Goal: Find contact information: Find contact information

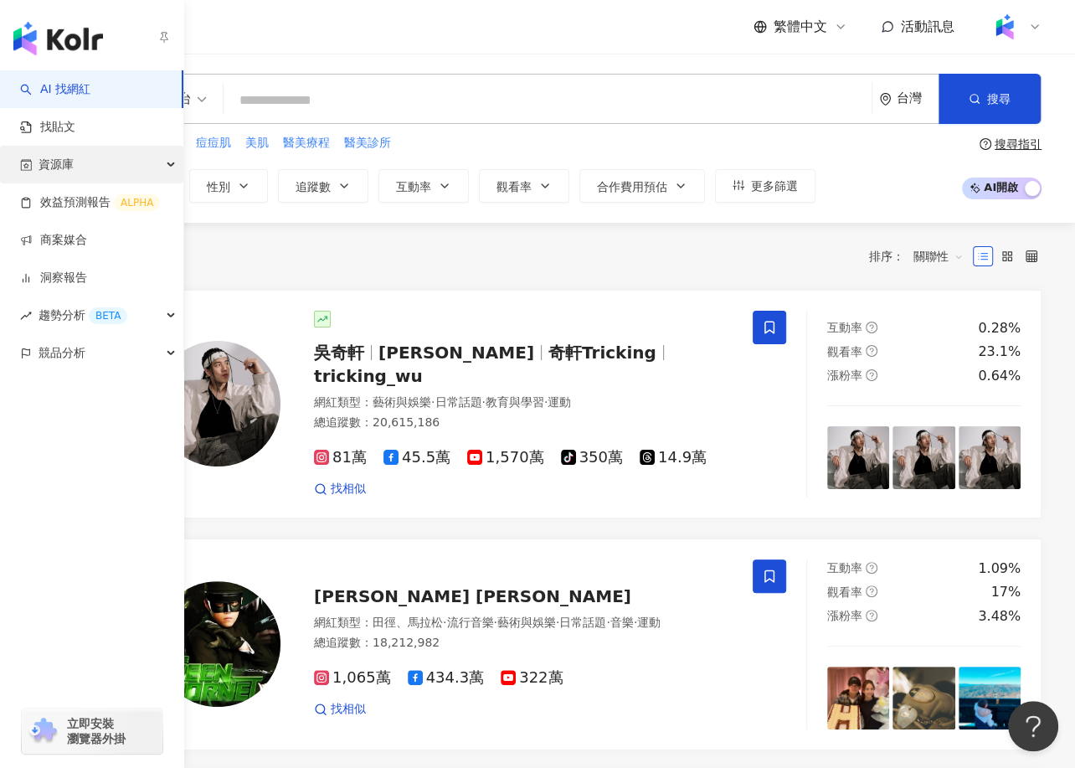
click at [151, 167] on div "資源庫" at bounding box center [91, 165] width 183 height 38
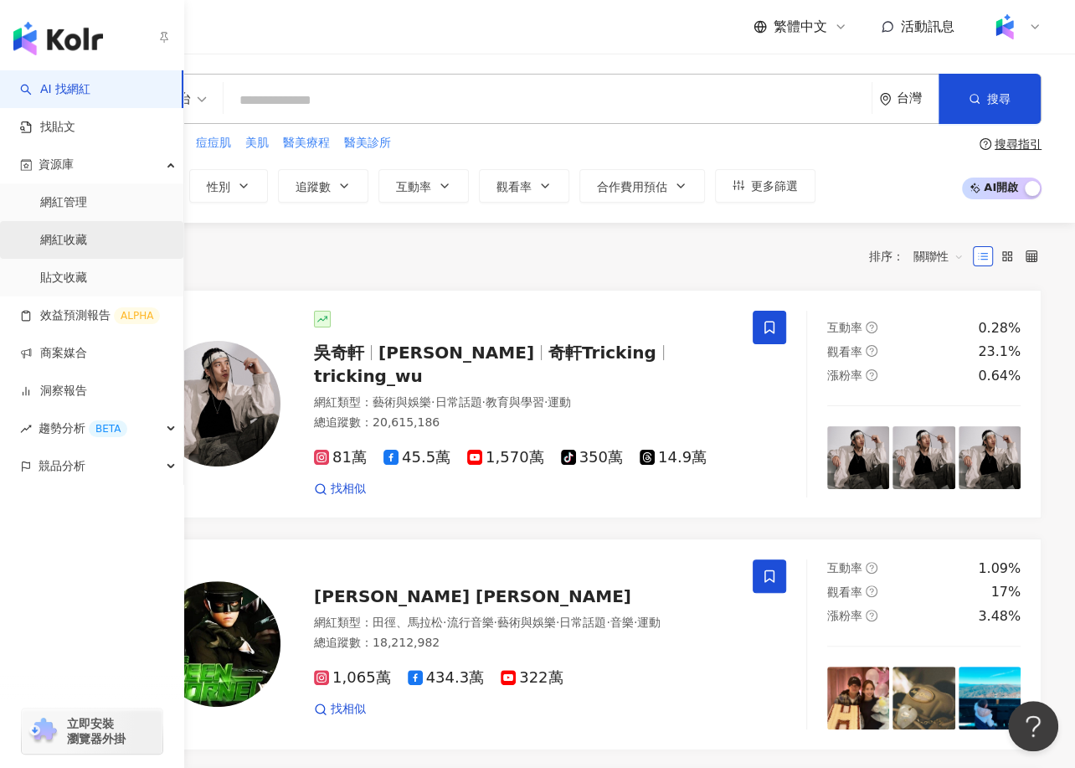
click at [87, 246] on link "網紅收藏" at bounding box center [63, 240] width 47 height 17
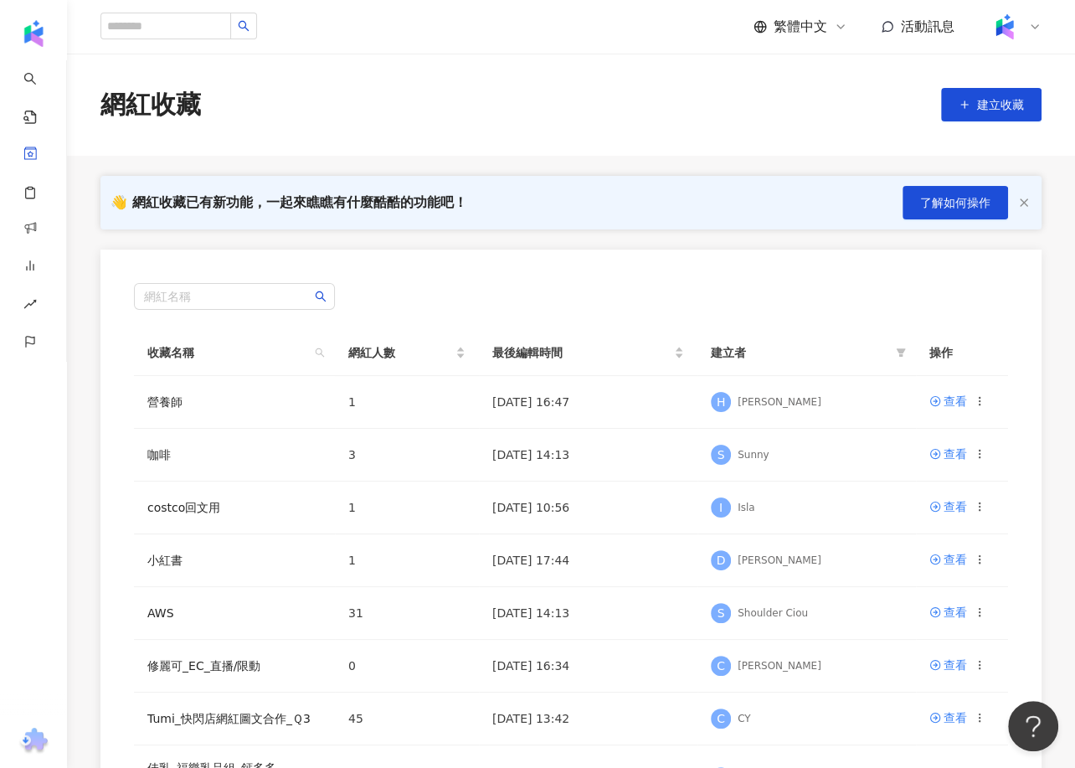
click at [277, 92] on div "網紅收藏 建立收藏" at bounding box center [571, 104] width 1008 height 35
click at [147, 35] on input "search" at bounding box center [165, 26] width 131 height 27
type input "***"
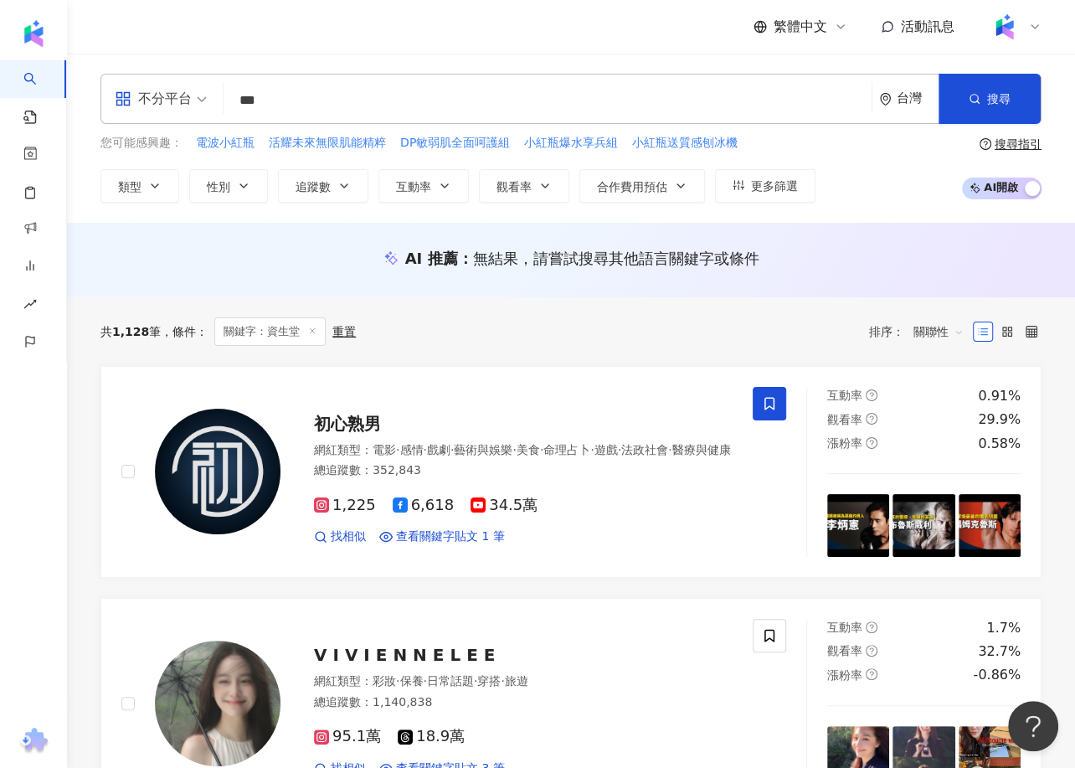
drag, startPoint x: 296, startPoint y: 99, endPoint x: 221, endPoint y: 104, distance: 74.7
click at [222, 104] on div "不分平台 資生堂 *** 台灣 搜尋" at bounding box center [570, 99] width 941 height 50
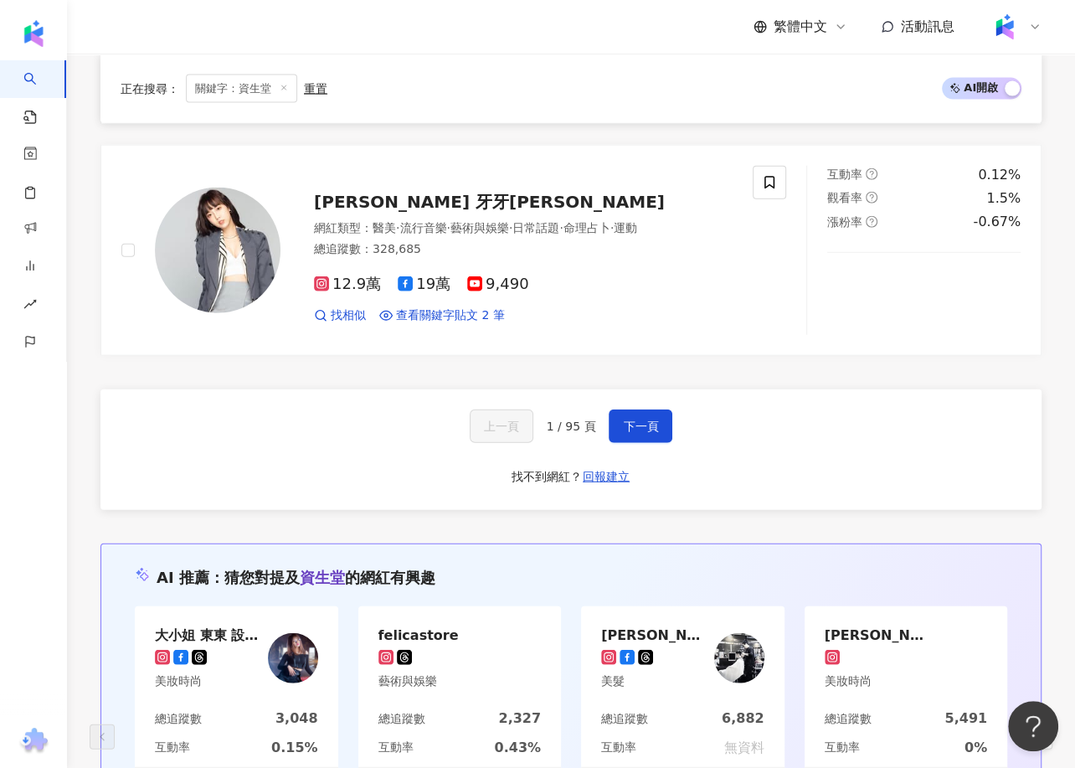
scroll to position [2614, 0]
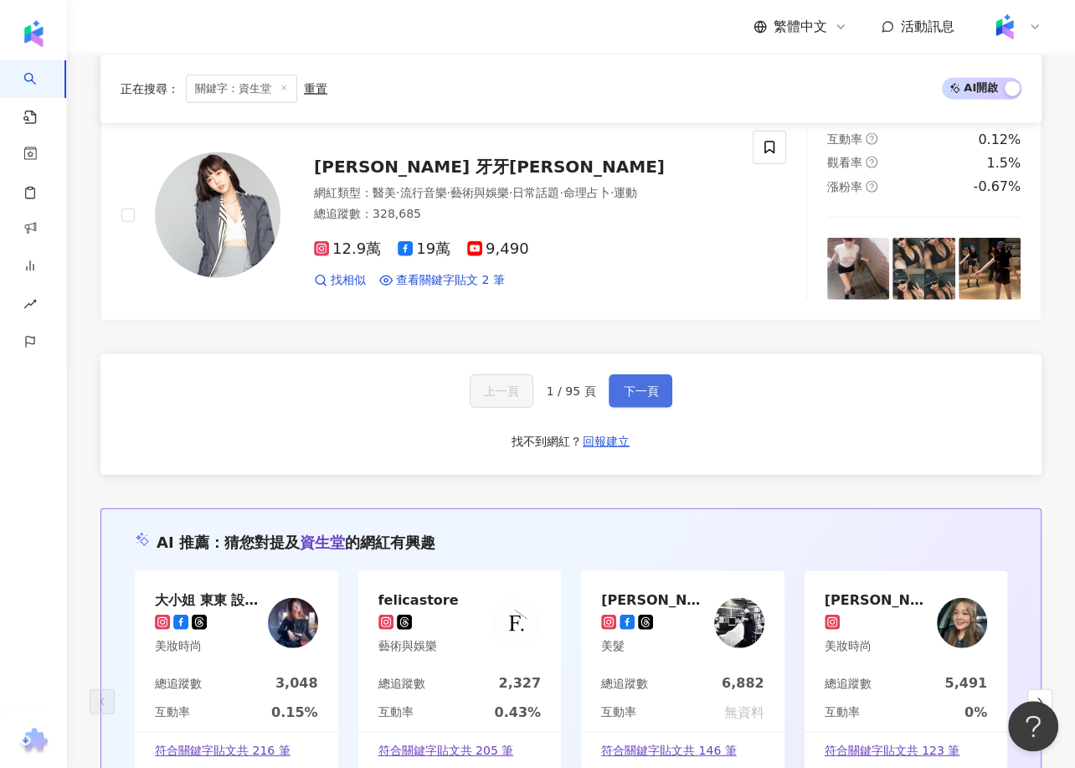
click at [638, 374] on button "下一頁" at bounding box center [641, 390] width 64 height 33
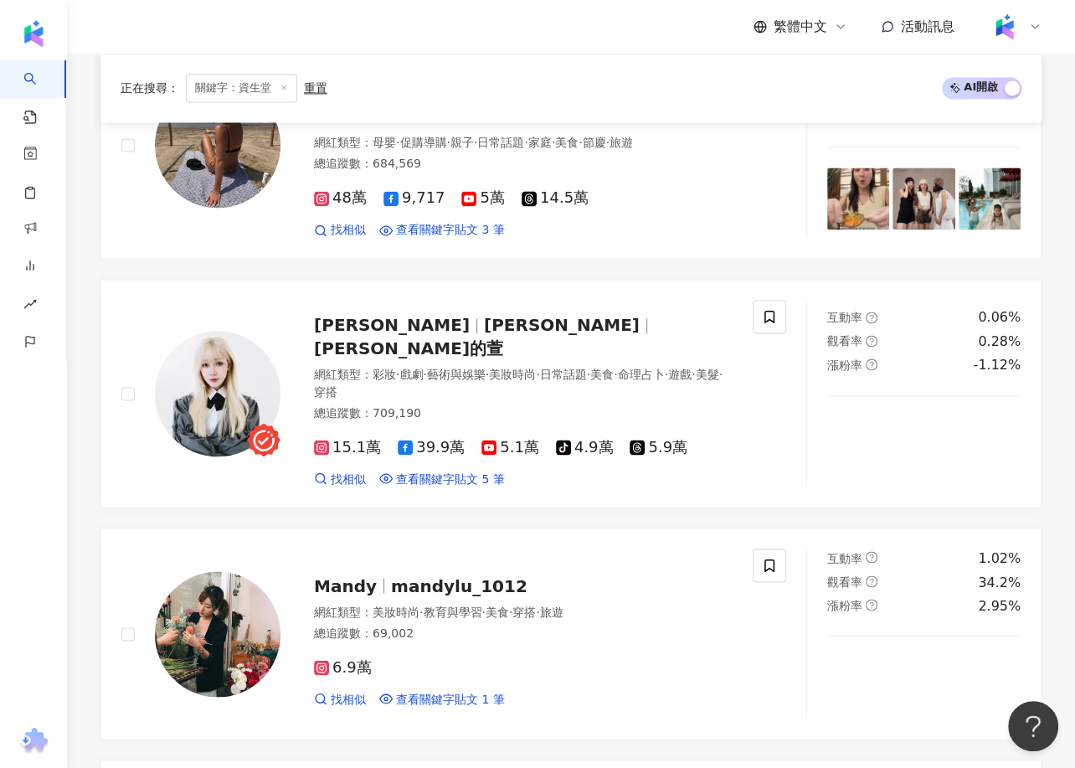
scroll to position [1754, 0]
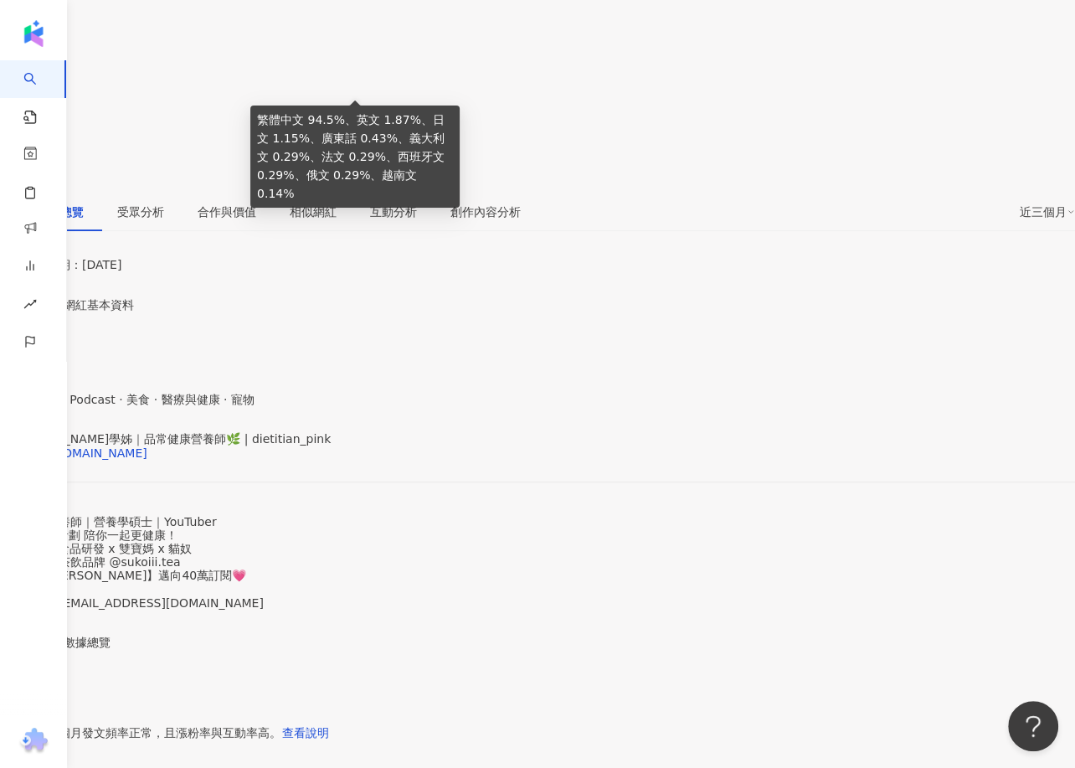
scroll to position [390, 0]
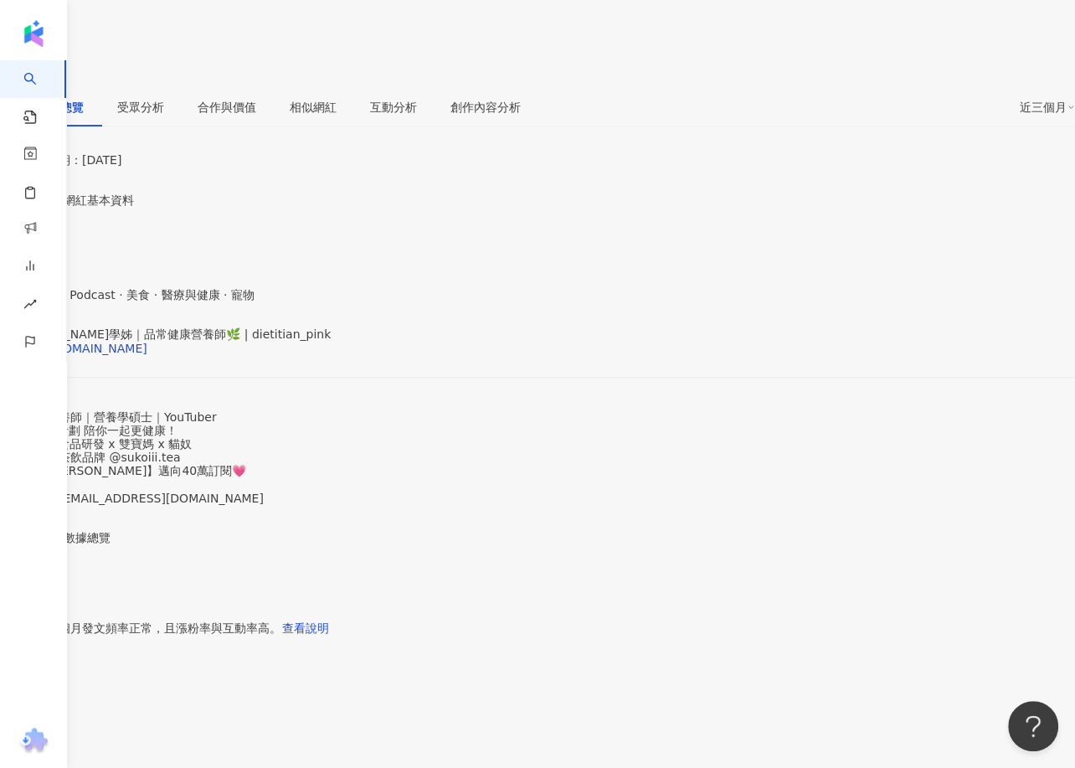
click at [358, 410] on div "高考合格營養師｜營養學碩士｜YouTuber #品常健康計劃 陪你一起更健康！ 外食飲控x 食品研發 x 雙寶媽 x 貓奴 我的の草本茶飲品牌 @sukoii…" at bounding box center [537, 457] width 1075 height 95
click at [35, 517] on span "看更多" at bounding box center [17, 523] width 35 height 13
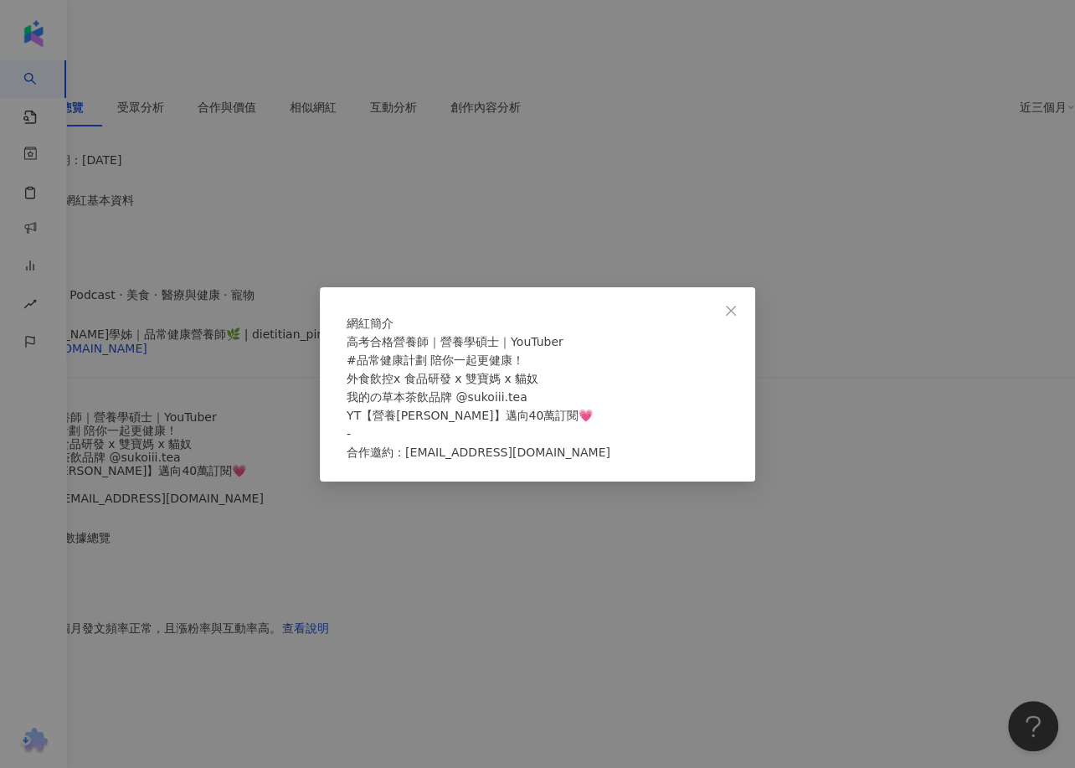
click at [377, 245] on div "網紅簡介 高考合格營養師｜營養學碩士｜YouTuber #品常健康計劃 陪你一起更健康！ 外食飲控x 食品研發 x 雙寶媽 x 貓奴 我的の草本茶飲品牌 @s…" at bounding box center [537, 384] width 1075 height 768
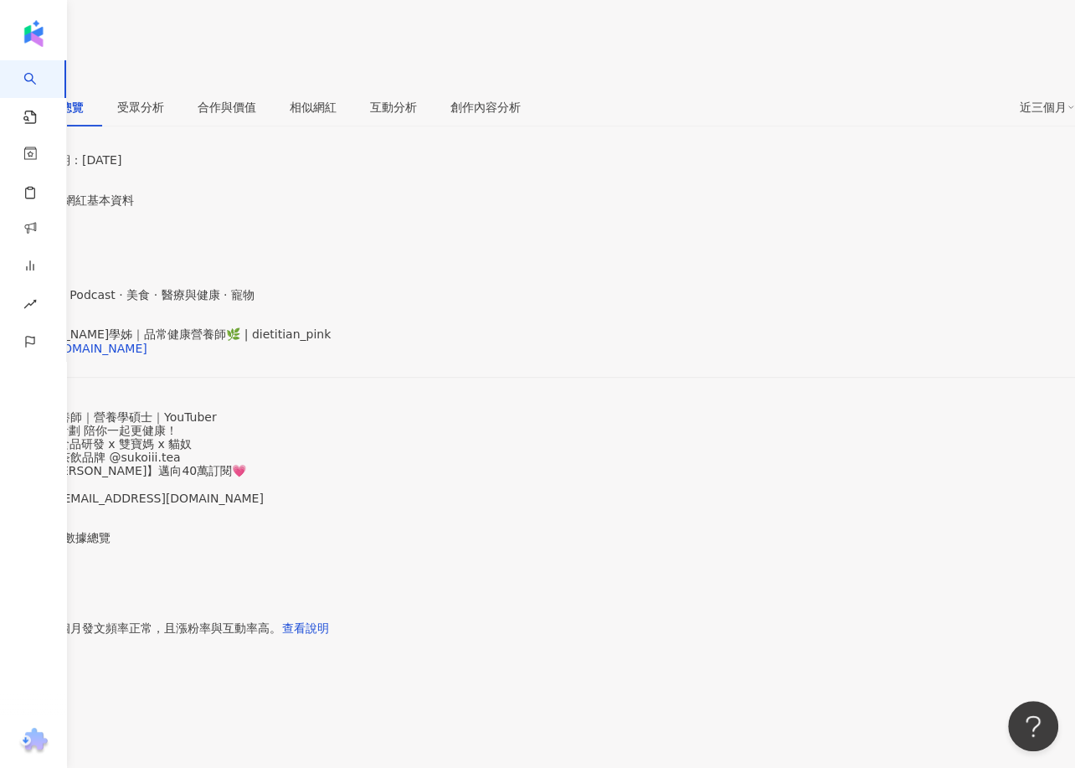
click at [372, 294] on div "性別 女 主要語言 繁體中文 94.5% 網紅類型 營養與保健 · Podcast · 美食 · 醫療與健康 · 寵物 社群簡介 品瑄學姊｜品常健康營養師🌿 …" at bounding box center [537, 369] width 1075 height 324
click at [371, 281] on div "性別 女 主要語言 繁體中文 94.5% 網紅類型 營養與保健 · Podcast · 美食 · 醫療與健康 · 寵物 社群簡介 品瑄學姊｜品常健康營養師🌿 …" at bounding box center [537, 369] width 1075 height 324
click at [35, 517] on span "看更多" at bounding box center [17, 523] width 35 height 13
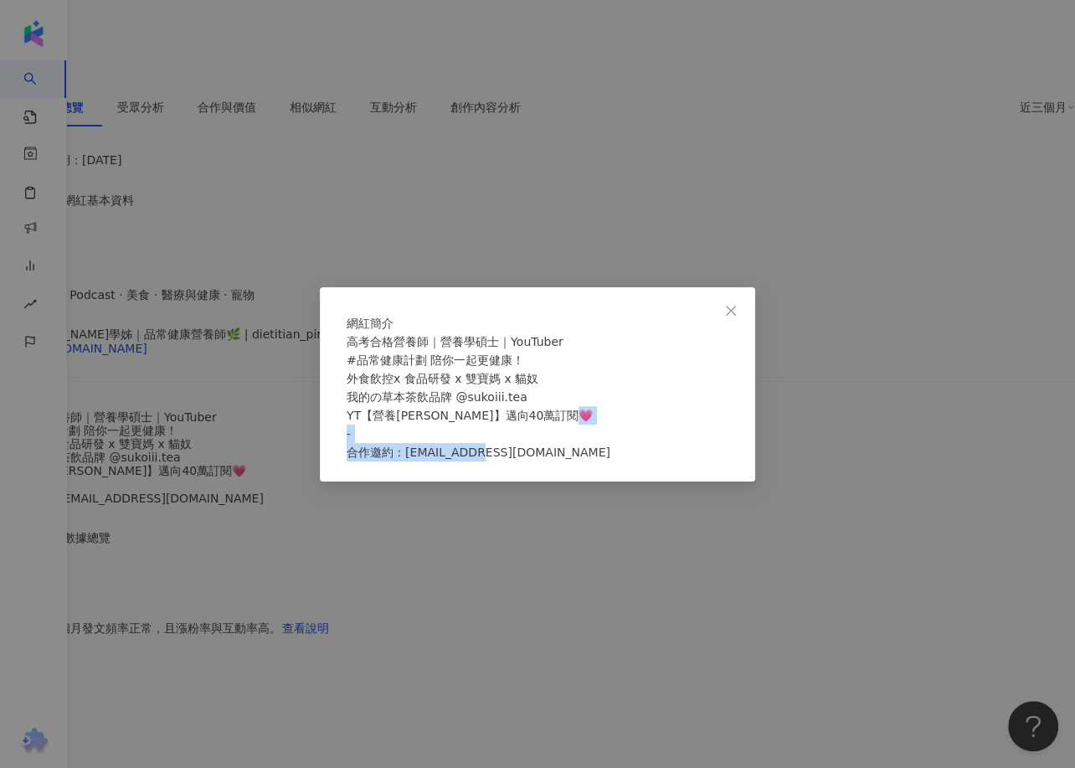
drag, startPoint x: 543, startPoint y: 462, endPoint x: 412, endPoint y: 462, distance: 131.5
click at [413, 461] on div "高考合格營養師｜營養學碩士｜YouTuber #品常健康計劃 陪你一起更健康！ 外食飲控x 食品研發 x 雙寶媽 x 貓奴 我的の草本茶飲品牌 @sukoii…" at bounding box center [538, 396] width 382 height 129
copy span "utri.pinky@gmail.com"
click at [481, 255] on div "網紅簡介 高考合格營養師｜營養學碩士｜YouTuber #品常健康計劃 陪你一起更健康！ 外食飲控x 食品研發 x 雙寶媽 x 貓奴 我的の草本茶飲品牌 @s…" at bounding box center [537, 384] width 1075 height 768
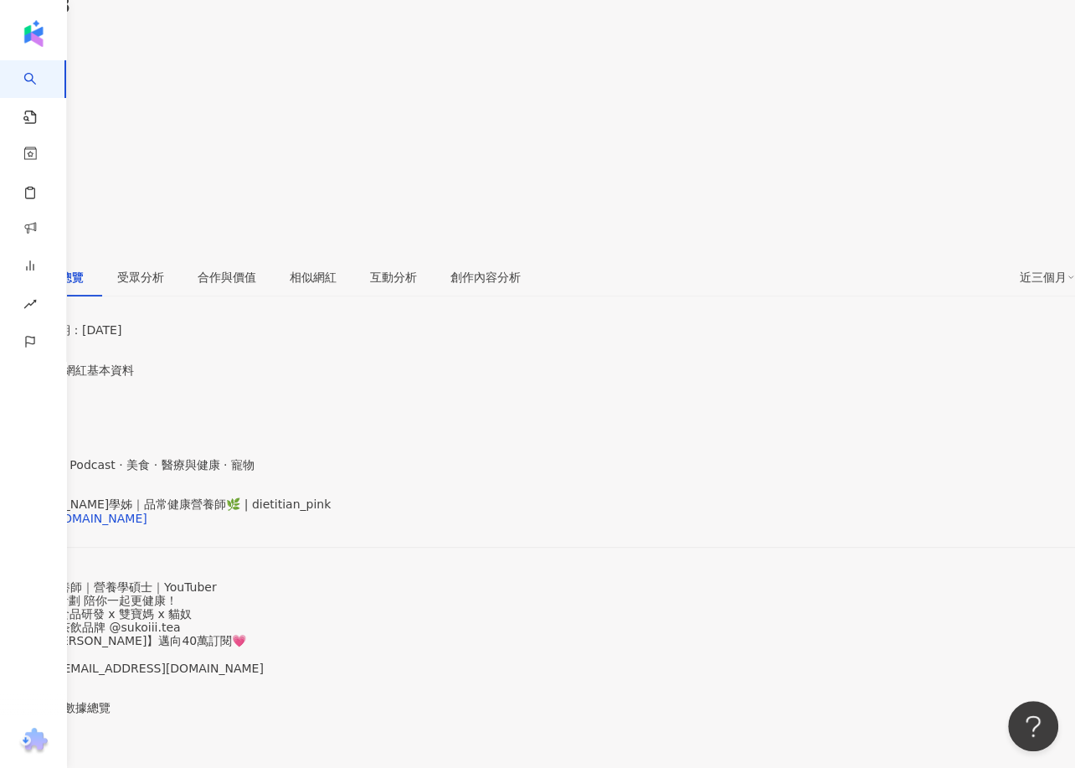
scroll to position [0, 0]
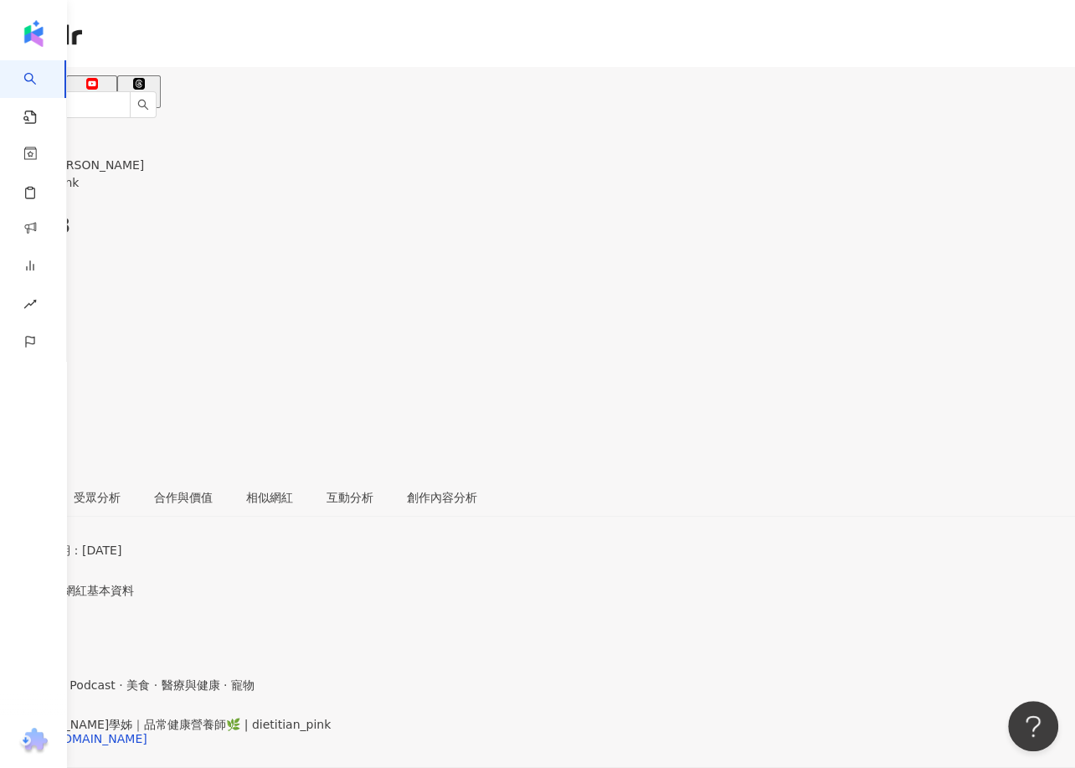
click at [273, 113] on div "好味營養師品瑄 dietitian_pink 追蹤數 79,918 互動率 0.72% 觀看率 58%" at bounding box center [537, 292] width 1075 height 369
drag, startPoint x: 274, startPoint y: 122, endPoint x: 165, endPoint y: 122, distance: 108.8
click at [165, 122] on div "好味營養師品瑄 dietitian_pink 追蹤數 79,918 互動率 0.72% 觀看率 58%" at bounding box center [537, 292] width 1075 height 369
copy div "好味營養師品瑄"
click at [147, 732] on div "https://www.instagram.com/dietitian_pink/" at bounding box center [82, 738] width 131 height 13
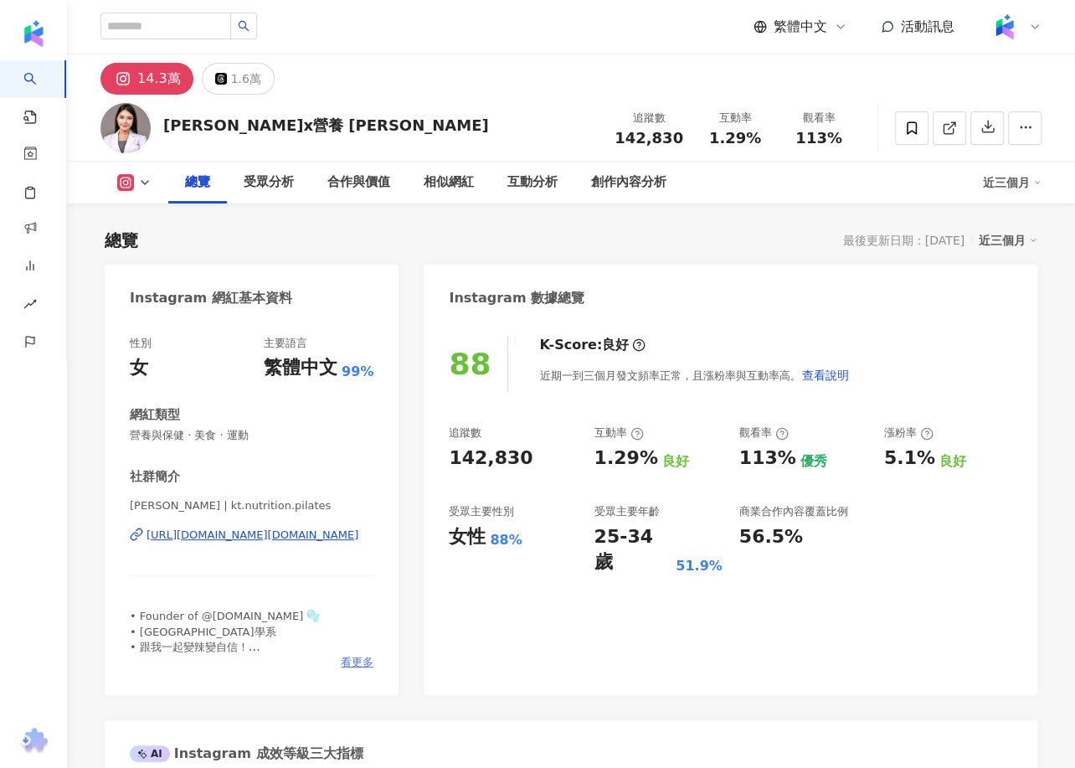
click at [359, 662] on span "看更多" at bounding box center [357, 662] width 33 height 15
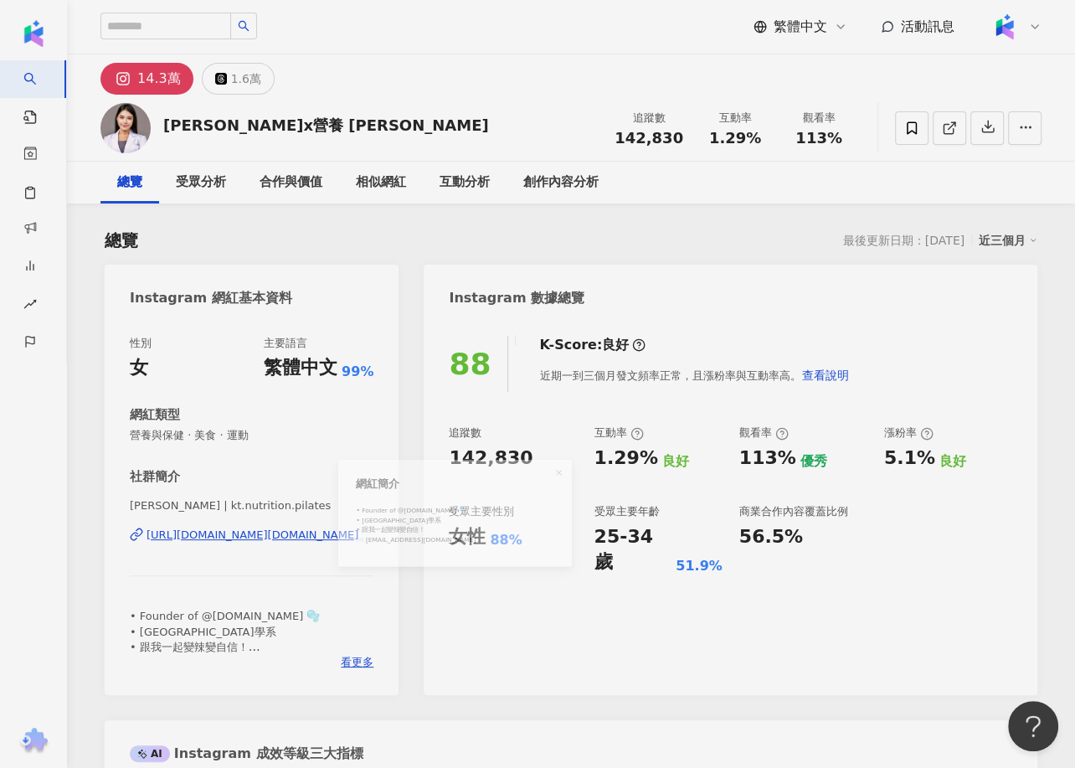
click at [357, 663] on div "網紅簡介 • Founder of @refairy.io 🫧 • 臺北醫學大學保健營養學系 • 跟我一起變辣變自信！ ✉️ dory0419@gmail.c…" at bounding box center [537, 384] width 1075 height 768
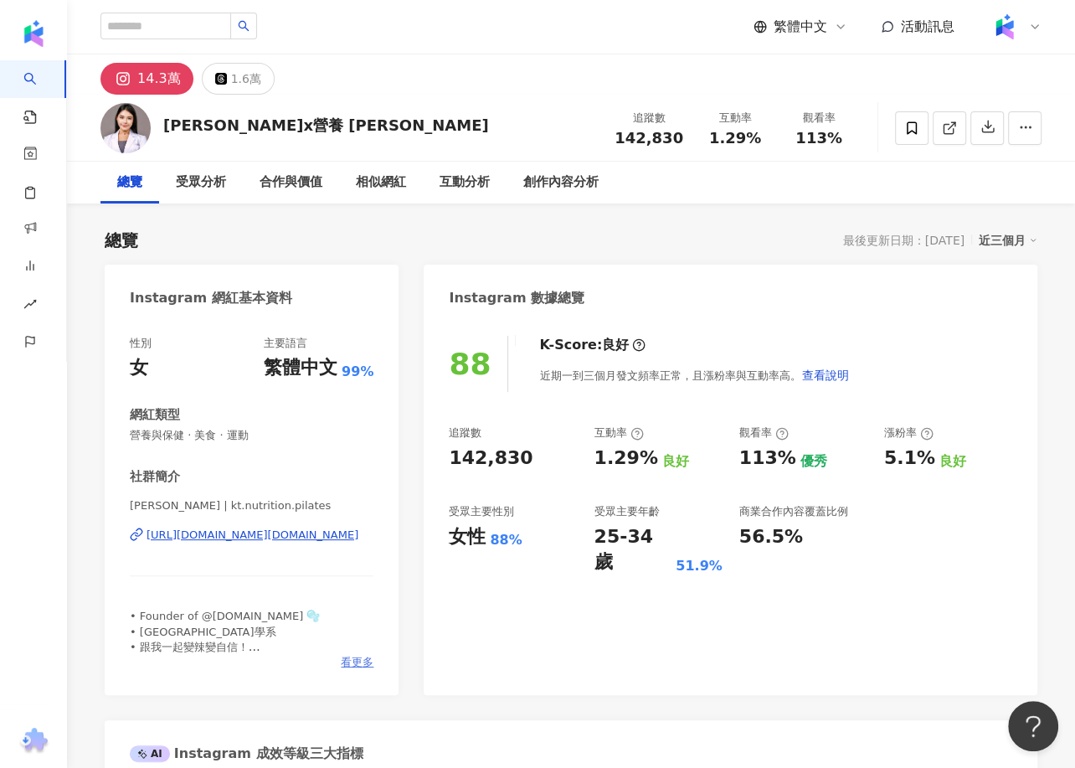
click at [363, 655] on span "看更多" at bounding box center [357, 662] width 33 height 15
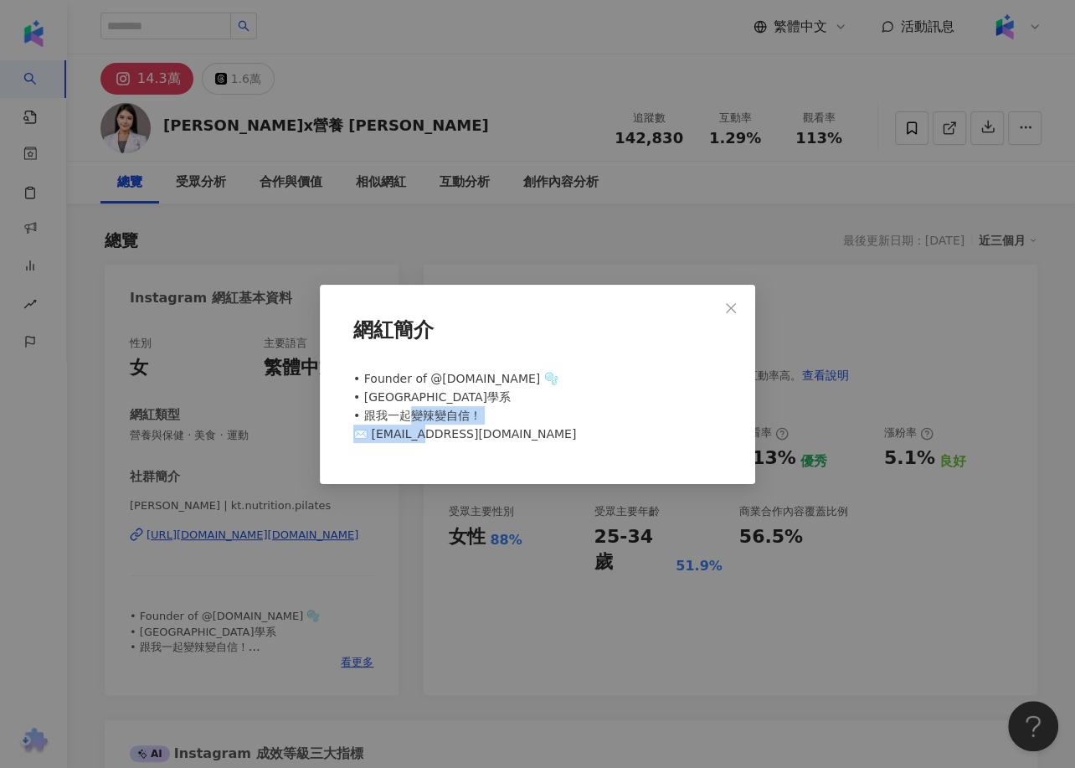
drag, startPoint x: 499, startPoint y: 434, endPoint x: 368, endPoint y: 441, distance: 131.7
click at [368, 441] on div "• Founder of @refairy.io 🫧 • 臺北醫學大學保健營養學系 • 跟我一起變辣變自信！ ✉️ dory0419@gmail.com" at bounding box center [538, 413] width 382 height 101
copy span "ory0419@gmail.com"
click at [360, 565] on div "網紅簡介 • Founder of @refairy.io 🫧 • 臺北醫學大學保健營養學系 • 跟我一起變辣變自信！ ✉️ dory0419@gmail.c…" at bounding box center [537, 384] width 1075 height 768
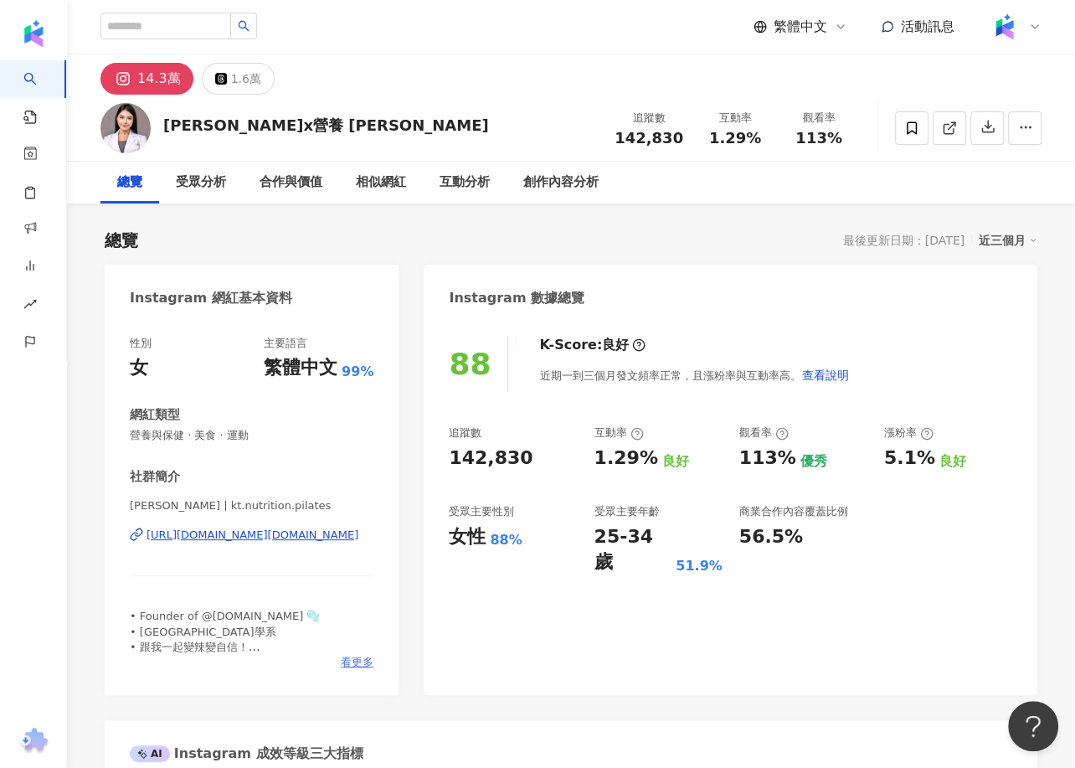
click at [355, 656] on span "看更多" at bounding box center [357, 662] width 33 height 15
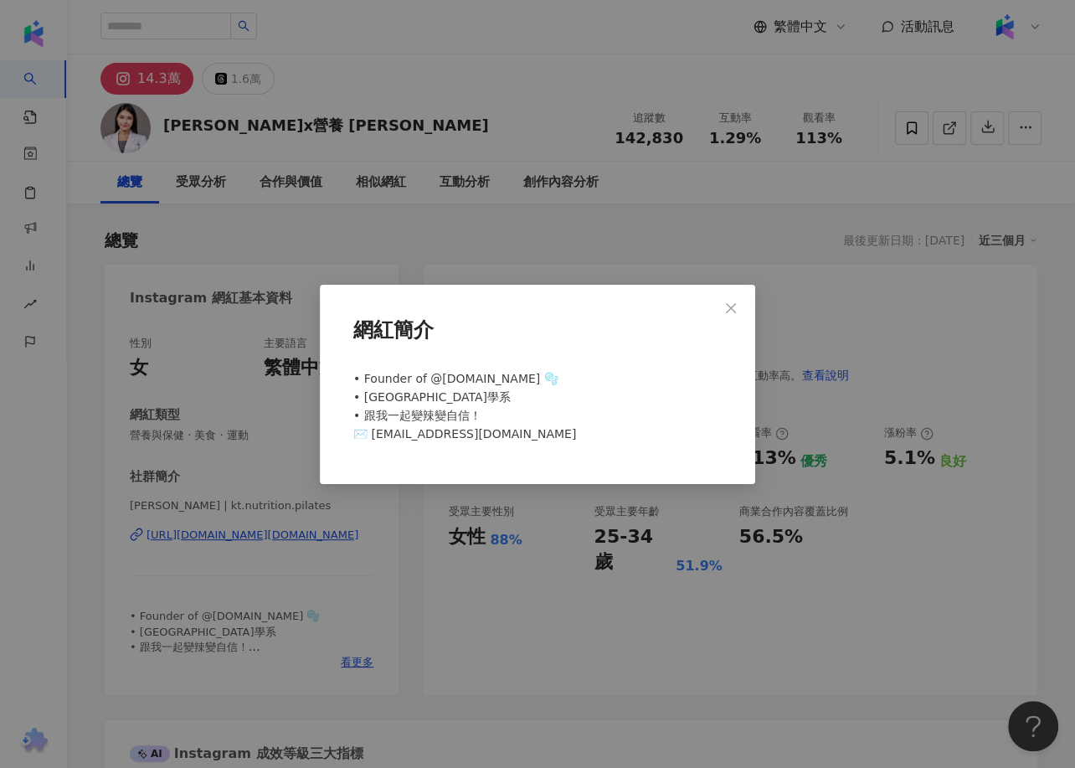
click at [326, 538] on div "網紅簡介 • Founder of @refairy.io 🫧 • 臺北醫學大學保健營養學系 • 跟我一起變辣變自信！ ✉️ dory0419@gmail.c…" at bounding box center [537, 384] width 1075 height 768
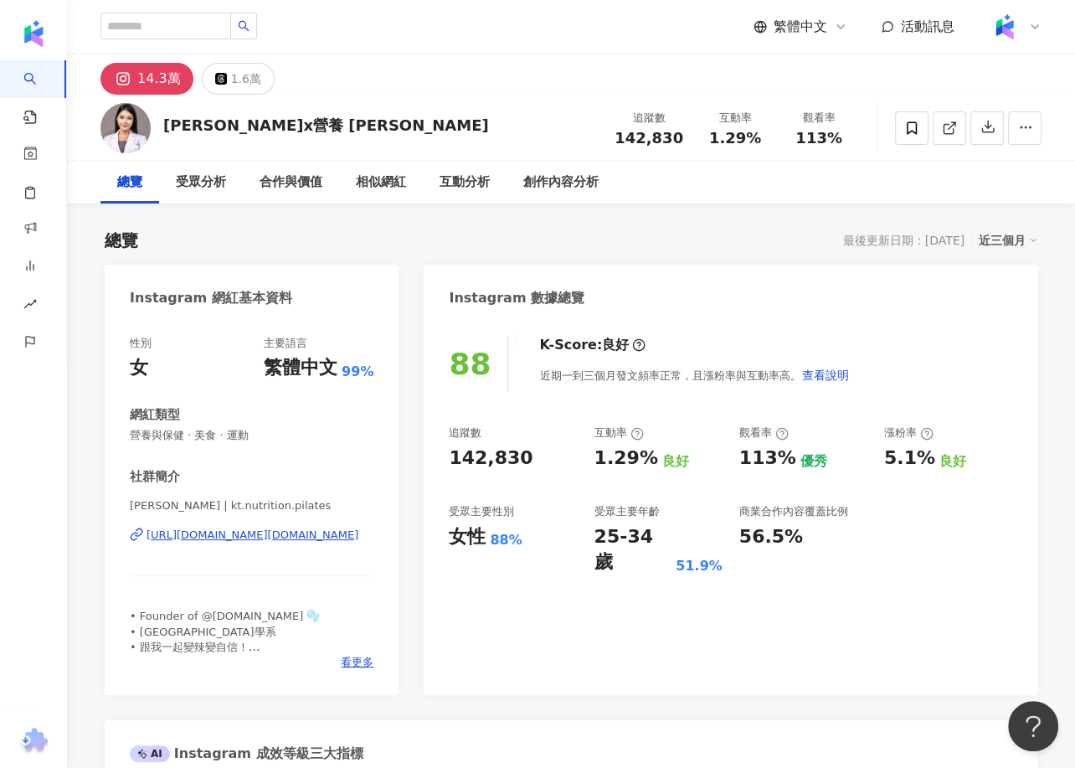
click at [317, 533] on div "https://www.instagram.com/kt.nutrition.pilates/" at bounding box center [253, 535] width 212 height 15
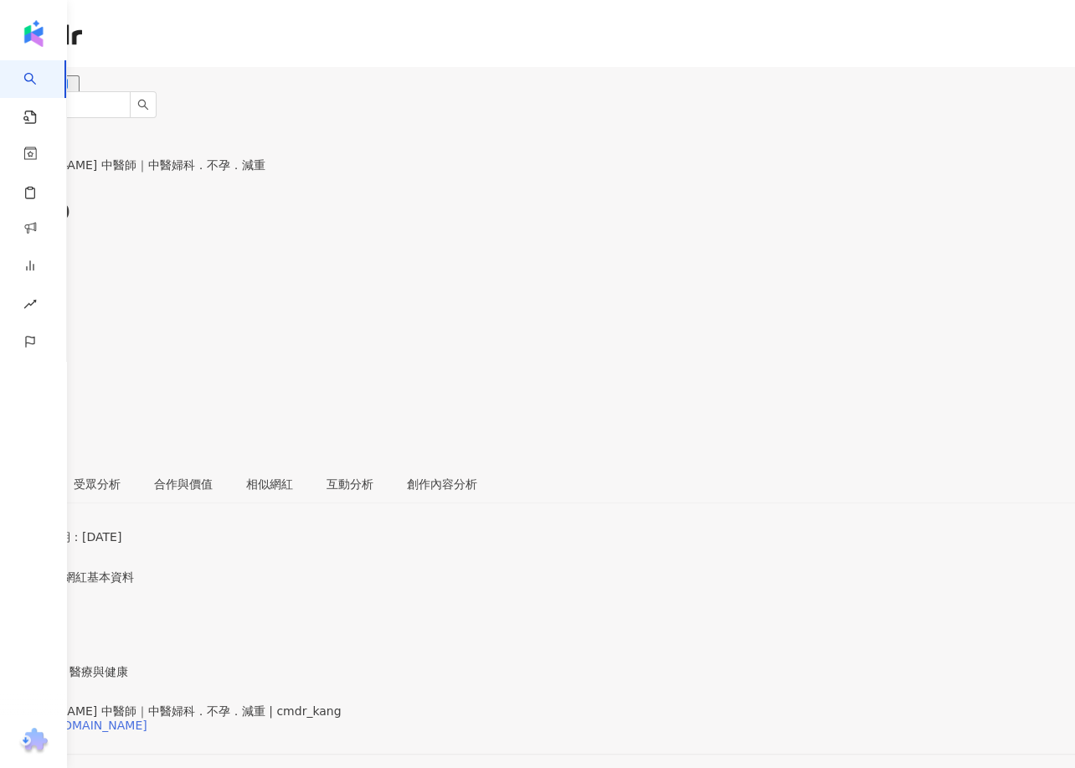
click at [147, 718] on div "[URL][DOMAIN_NAME]" at bounding box center [82, 724] width 131 height 13
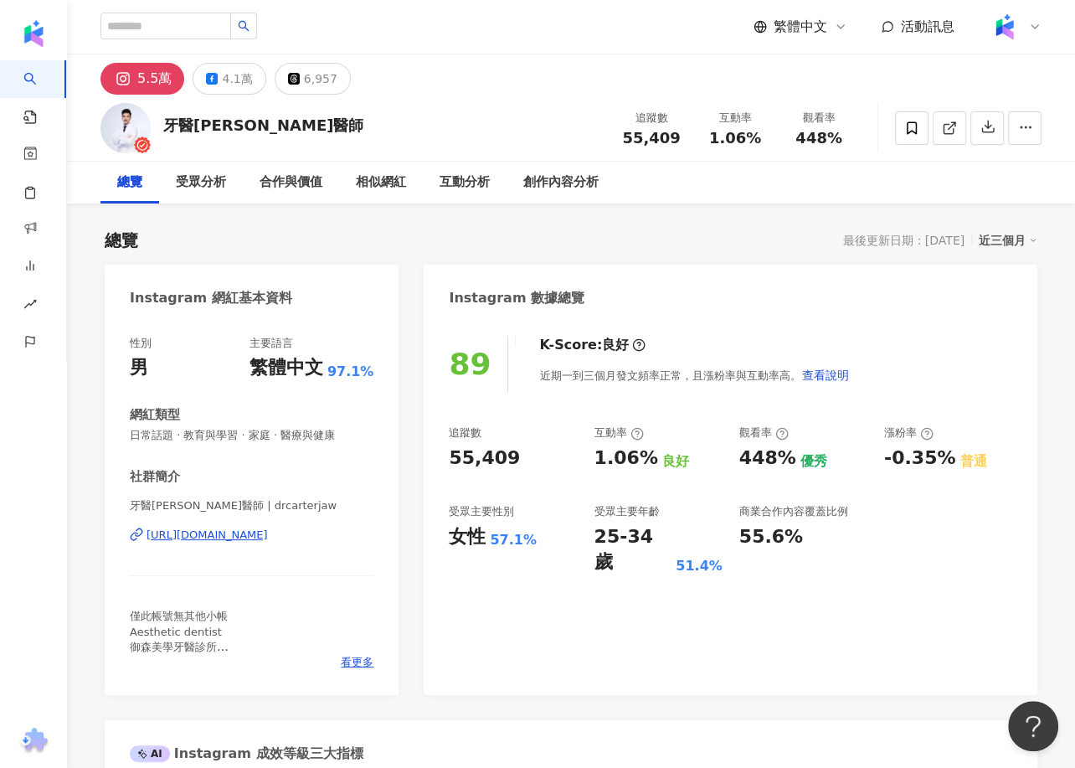
click at [268, 533] on div "https://www.instagram.com/drcarterjaw/" at bounding box center [207, 535] width 121 height 15
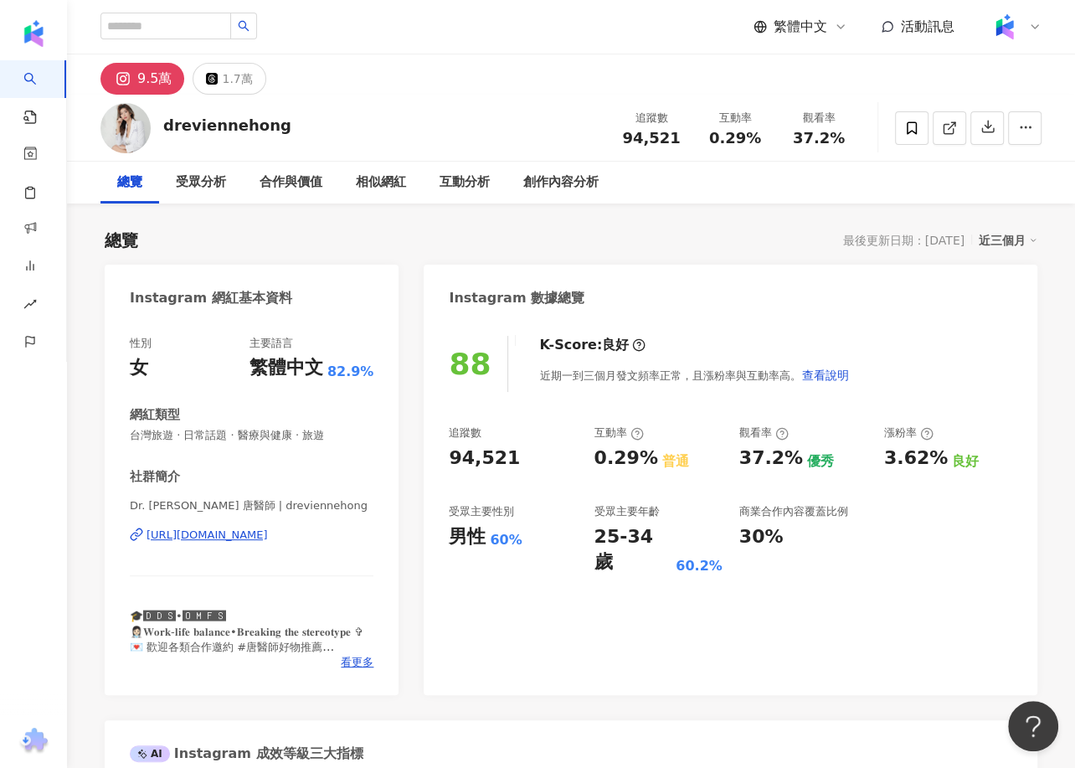
click at [307, 526] on div "Dr. [PERSON_NAME] 唐醫師 | dreviennehong [URL][DOMAIN_NAME]" at bounding box center [252, 547] width 244 height 98
click at [268, 539] on div "[URL][DOMAIN_NAME]" at bounding box center [207, 535] width 121 height 15
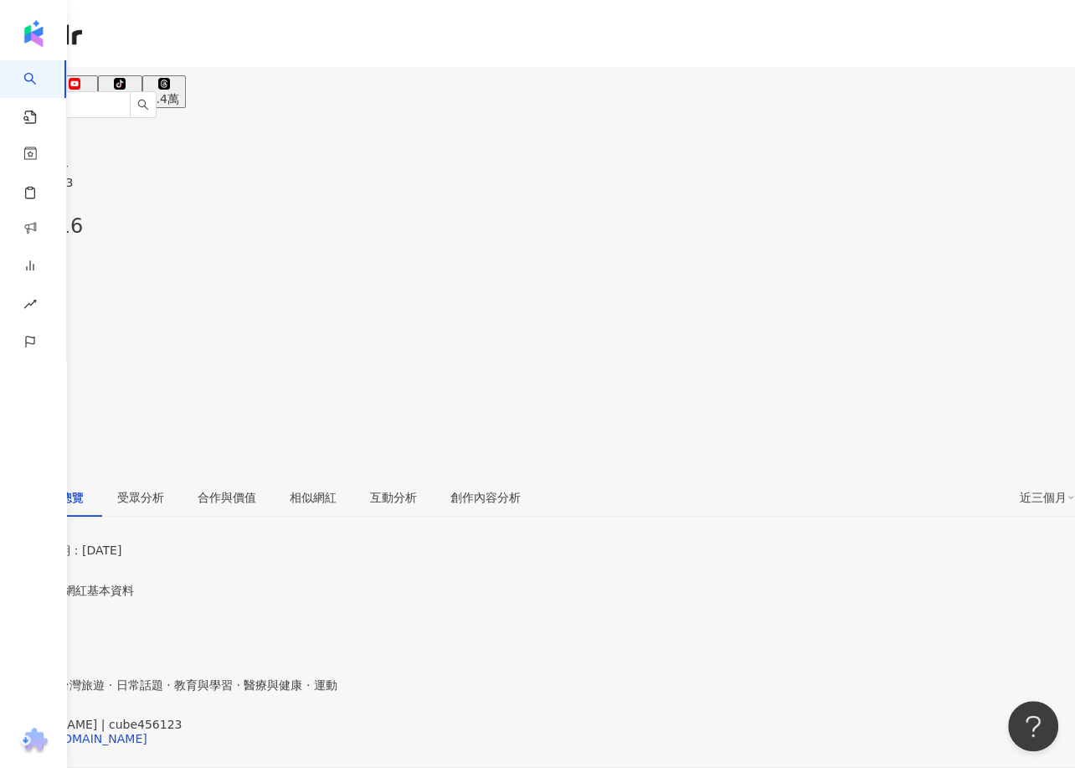
scroll to position [69, 0]
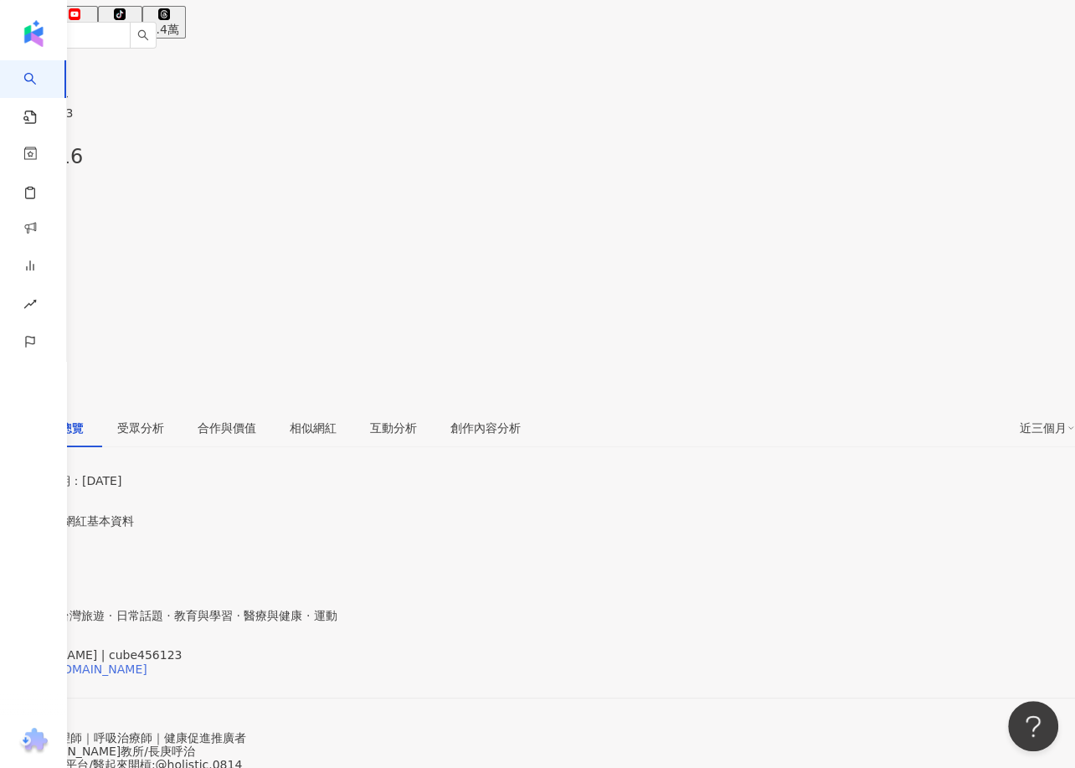
click at [147, 662] on div "https://www.instagram.com/cube456123/" at bounding box center [82, 668] width 131 height 13
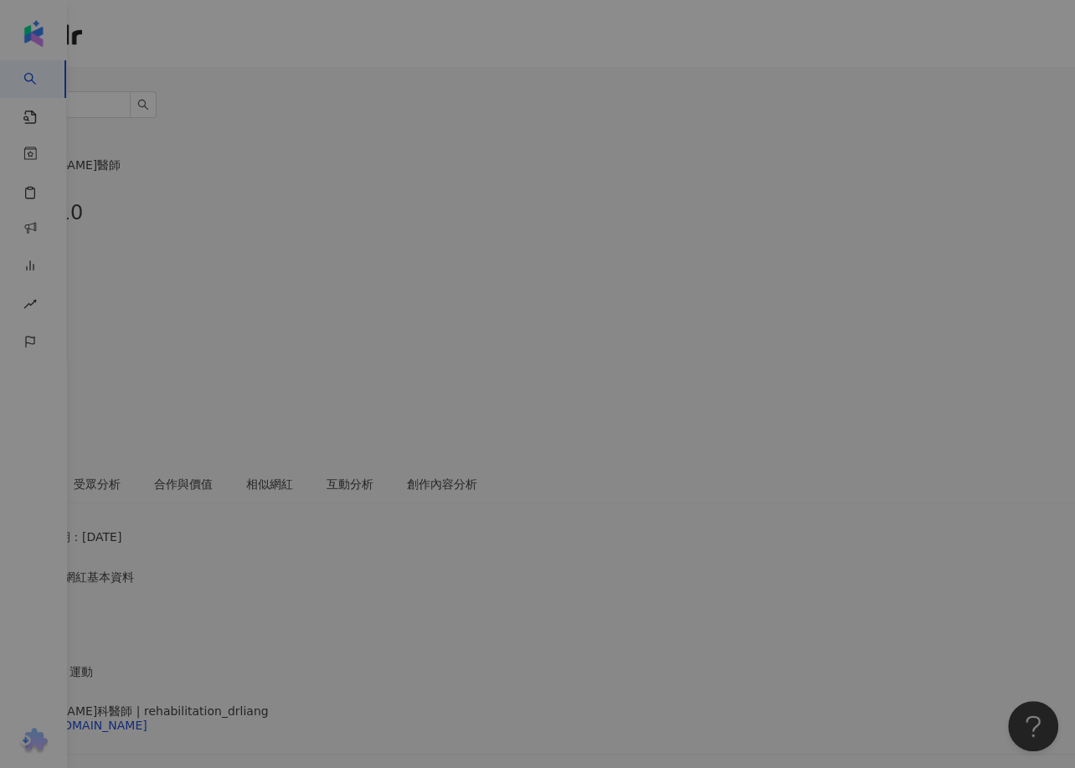
scroll to position [9, 0]
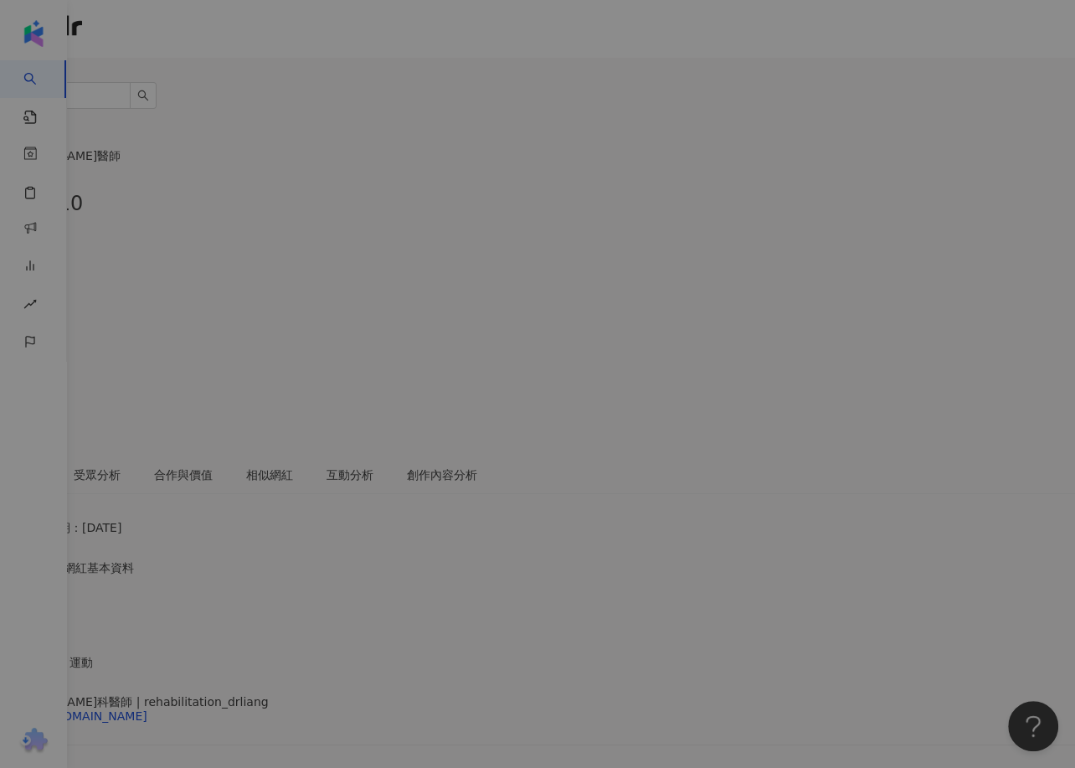
click at [360, 658] on div "網紅簡介 @hs_rehabili 惠森復健科診所院長 🩺運動傷害/舊傷治療/PRP注射/增生注射 - 💌合作邀約 jenniferliang123123@g…" at bounding box center [537, 384] width 1075 height 768
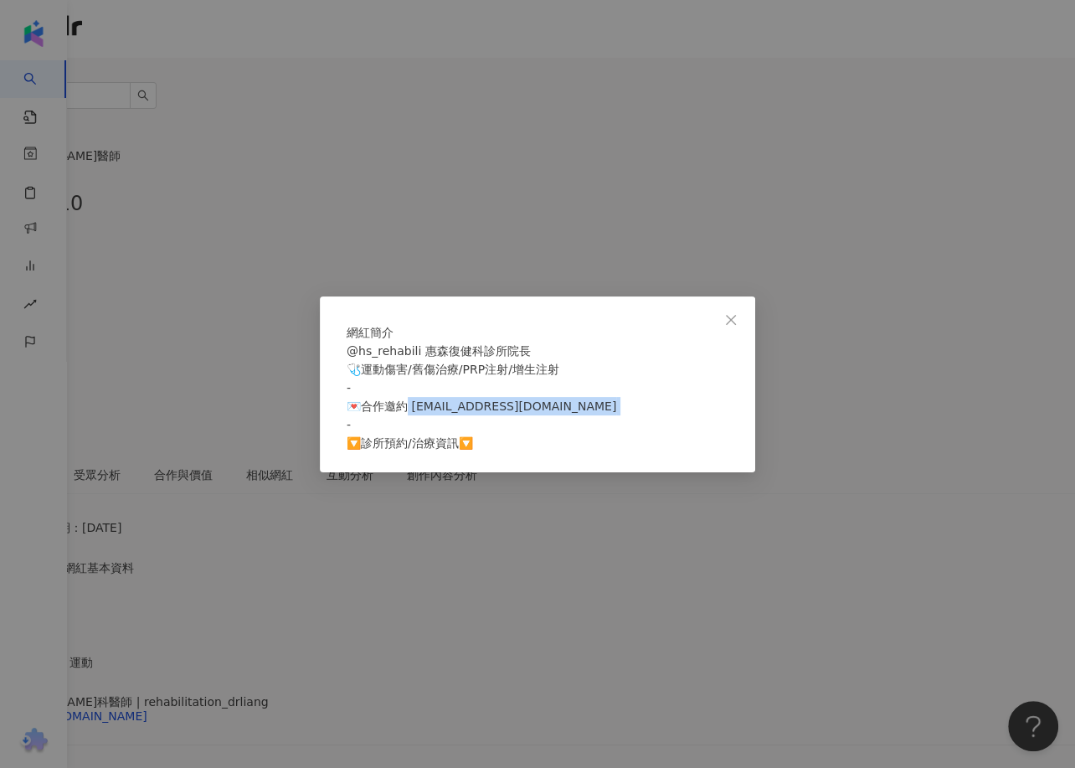
drag, startPoint x: 413, startPoint y: 418, endPoint x: 636, endPoint y: 419, distance: 223.6
click at [636, 419] on div "@hs_rehabili 惠森復健科診所院長 🩺運動傷害/舊傷治療/PRP注射/增生注射 - 💌合作邀約 jenniferliang123123@gmail.…" at bounding box center [538, 397] width 382 height 111
copy span "enniferliang123123@gmail.com -"
click at [376, 74] on div "網紅簡介 @hs_rehabili 惠森復健科診所院長 🩺運動傷害/舊傷治療/PRP注射/增生注射 - 💌合作邀約 jenniferliang123123@g…" at bounding box center [537, 384] width 1075 height 768
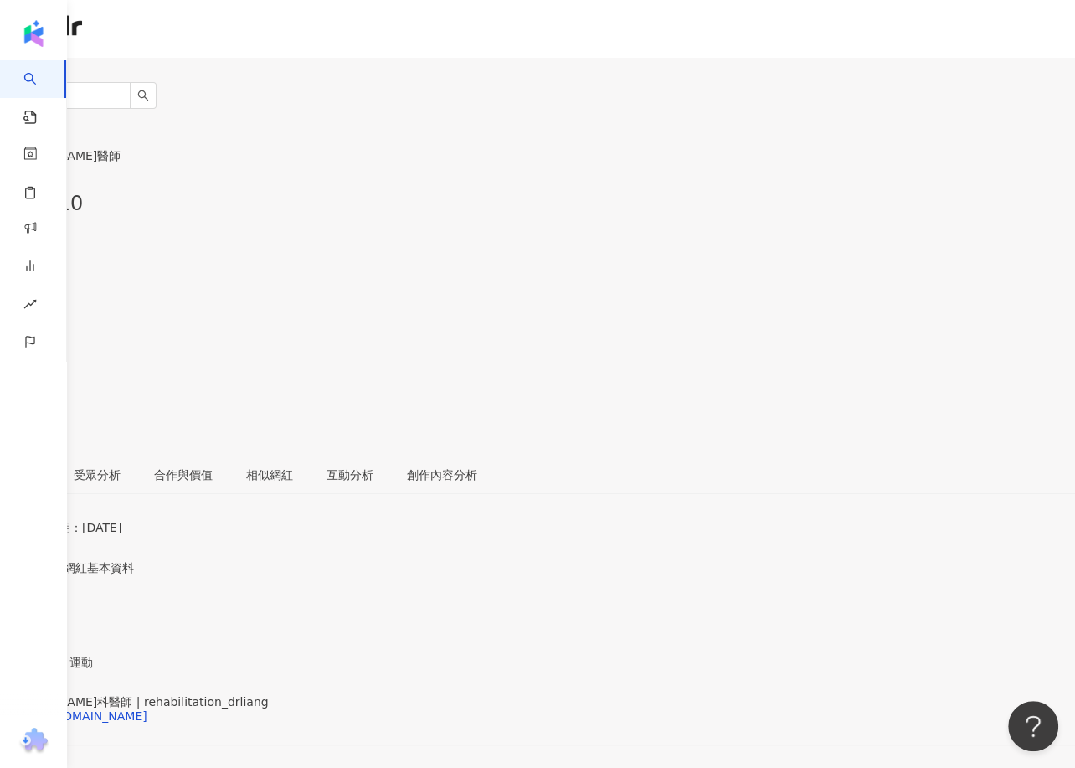
click at [261, 682] on div "梁瑋真 復健科醫師 | rehabilitation_drliang https://www.instagram.com/rehabilitation_drl…" at bounding box center [537, 730] width 1075 height 70
click at [147, 682] on div "https://www.instagram.com/rehabilitation_drliang/" at bounding box center [82, 715] width 131 height 13
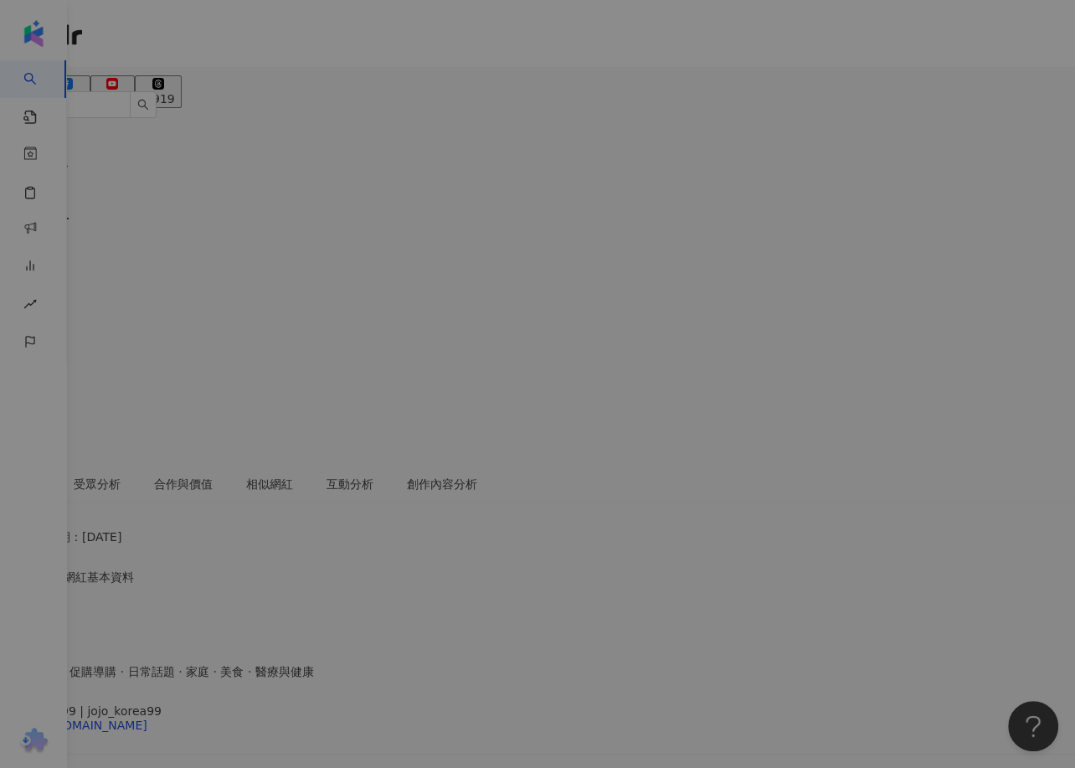
click at [348, 677] on div "網紅簡介 韓國華僑🇰🇷｜台灣國考藥師💊｜藥局負責人🌝 耳鼻喉科｜皮膚科｜家醫科｜社區藥局 都待過👀 希望追蹤我的人，快快樂樂，開開心心，健康久久🤩 🙈合作請洽…" at bounding box center [537, 384] width 1075 height 768
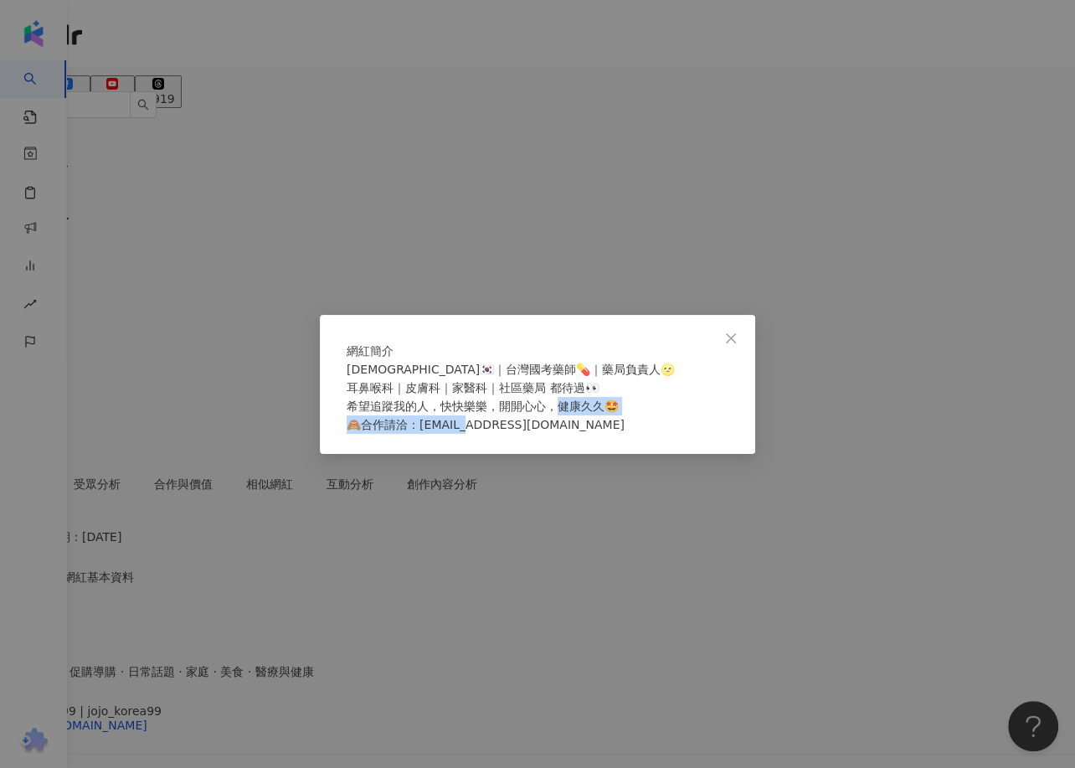
drag, startPoint x: 425, startPoint y: 437, endPoint x: 670, endPoint y: 439, distance: 244.5
click at [670, 434] on div "韓國華僑🇰🇷｜台灣國考藥師💊｜藥局負責人🌝 耳鼻喉科｜皮膚科｜家醫科｜社區藥局 都待過👀 希望追蹤我的人，快快樂樂，開開心心，健康久久🤩 🙈合作請洽：moon…" at bounding box center [538, 397] width 382 height 74
copy span "kyee@gmail.com"
click at [725, 332] on icon "close" at bounding box center [730, 338] width 13 height 13
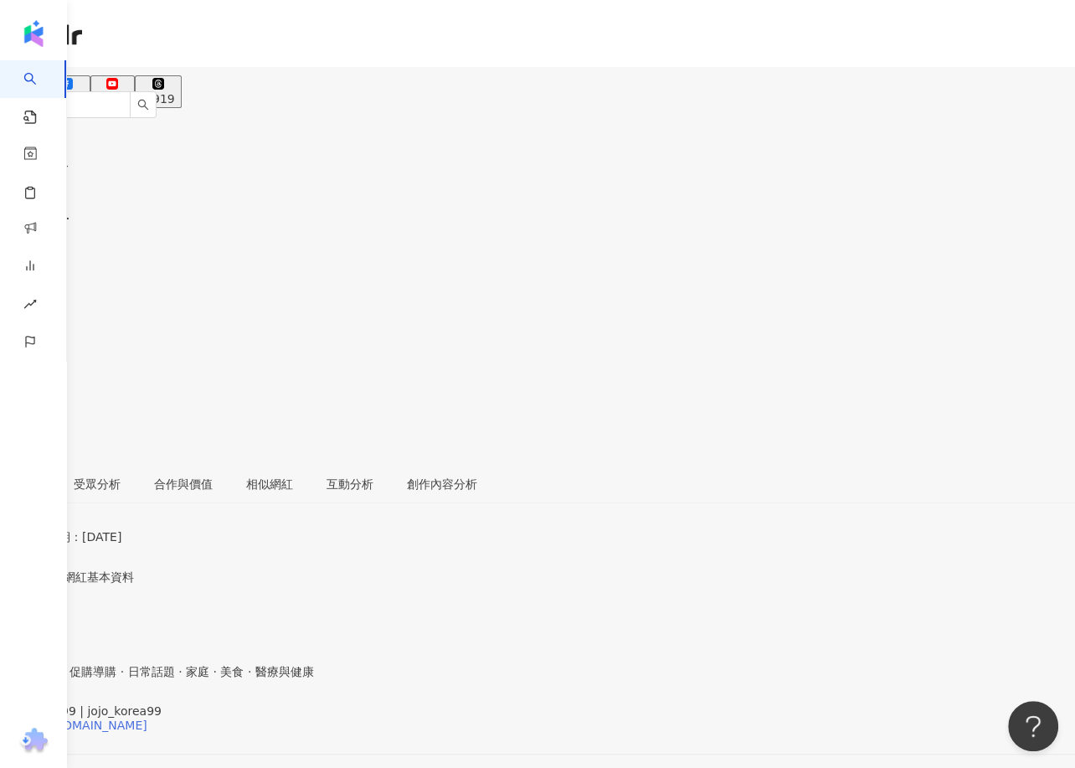
click at [147, 682] on div "https://www.instagram.com/jojo_korea99/" at bounding box center [82, 724] width 131 height 13
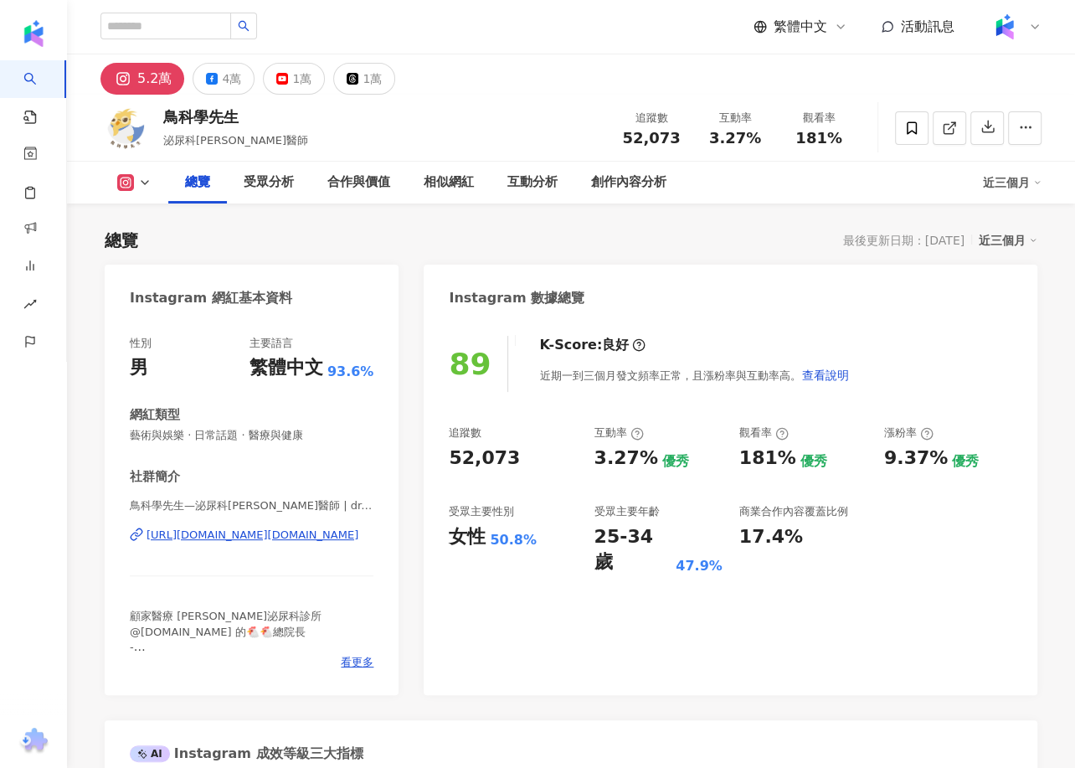
click at [265, 531] on div "[URL][DOMAIN_NAME][DOMAIN_NAME]" at bounding box center [253, 535] width 212 height 15
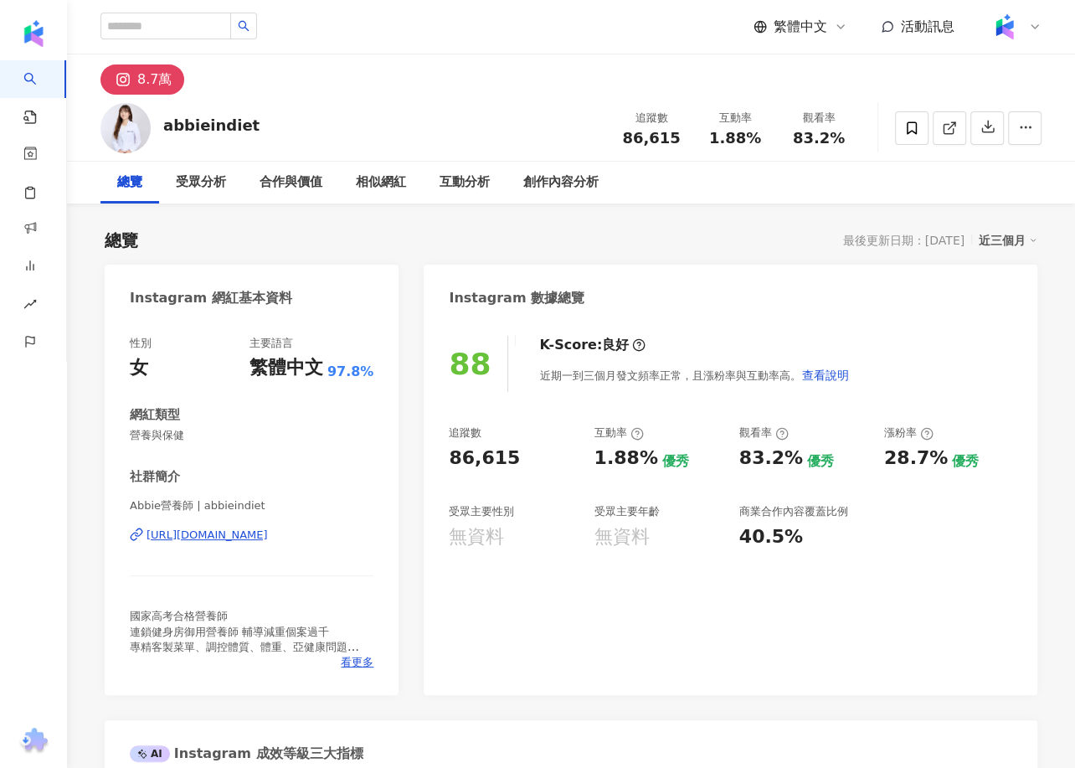
click at [265, 528] on div "[URL][DOMAIN_NAME]" at bounding box center [207, 535] width 121 height 15
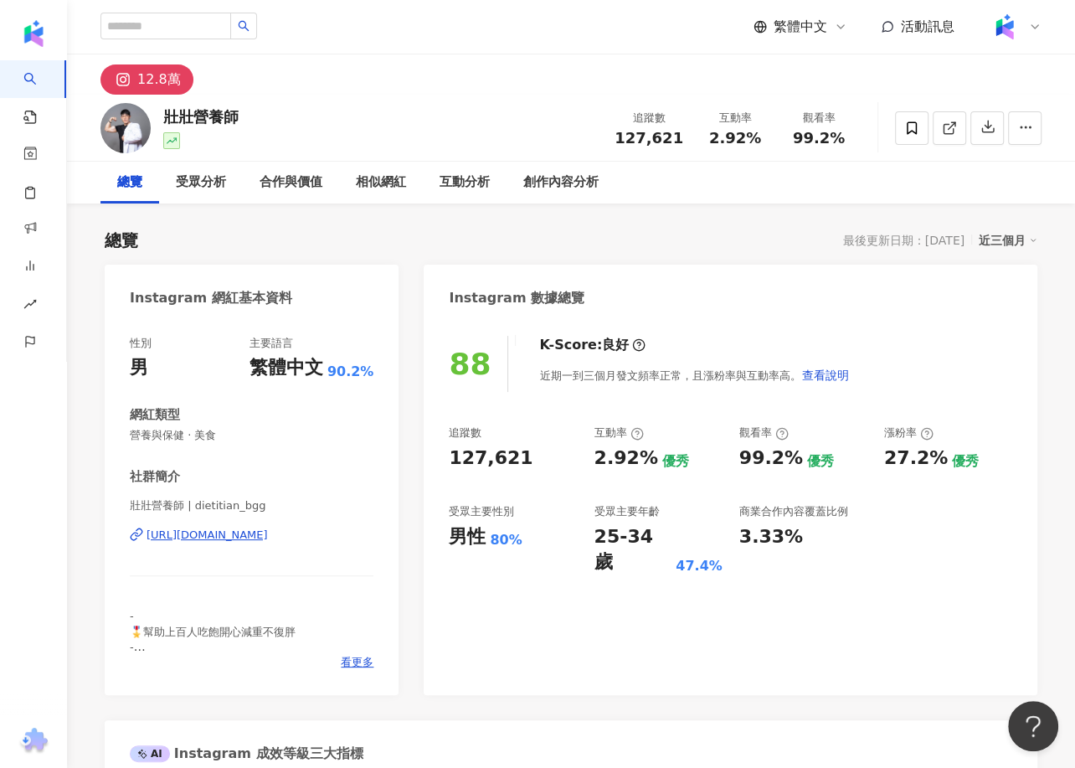
click at [268, 542] on div "https://www.instagram.com/dietitian_bgg/" at bounding box center [207, 535] width 121 height 15
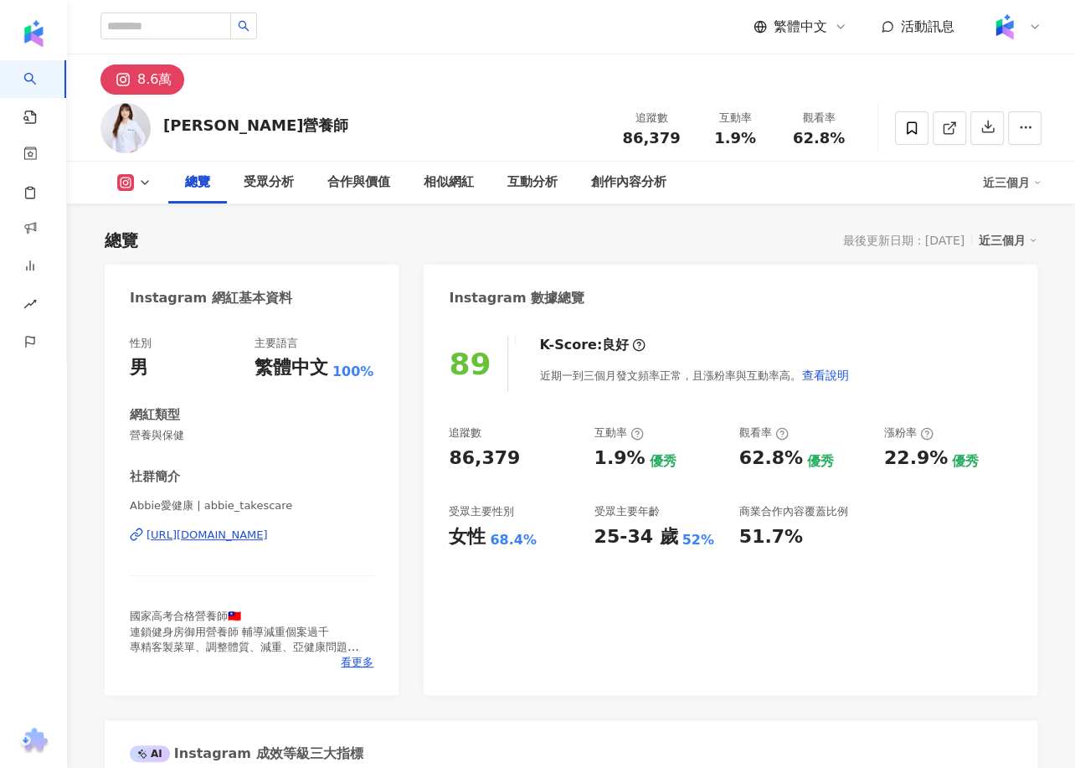
click at [268, 510] on span "Abbie愛健康 | abbie_takescare" at bounding box center [252, 505] width 244 height 15
click at [268, 535] on div "https://www.instagram.com/abbie_takescare/" at bounding box center [207, 535] width 121 height 15
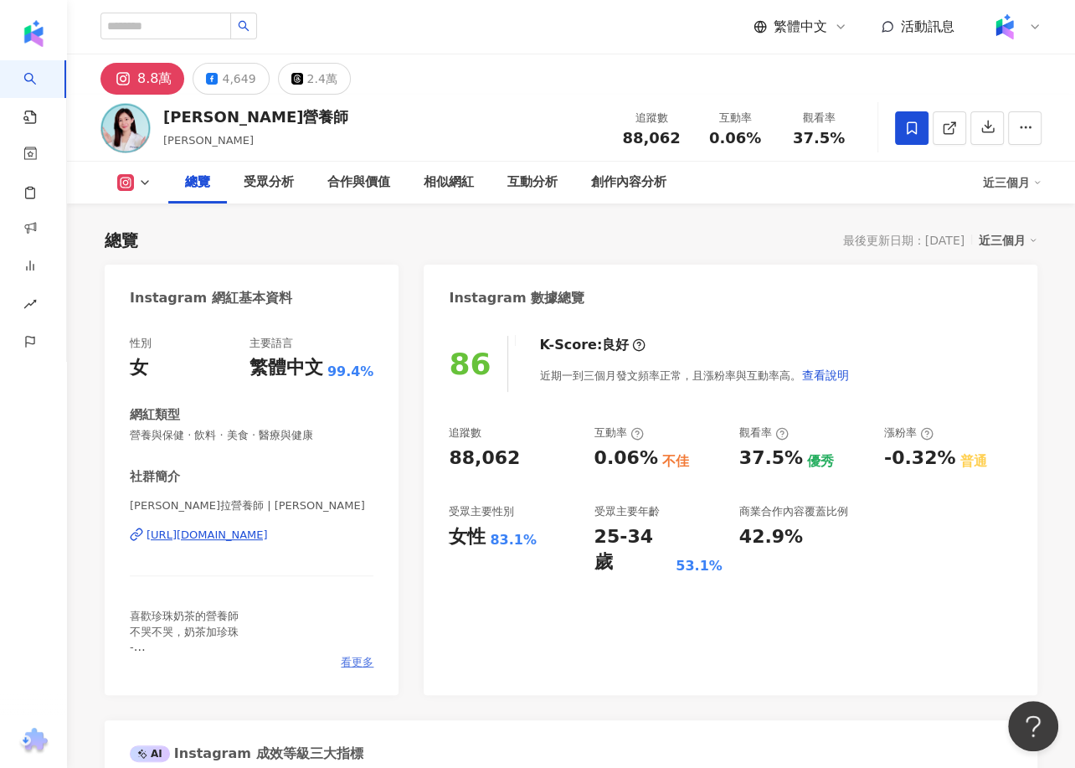
click at [346, 660] on span "看更多" at bounding box center [357, 662] width 33 height 15
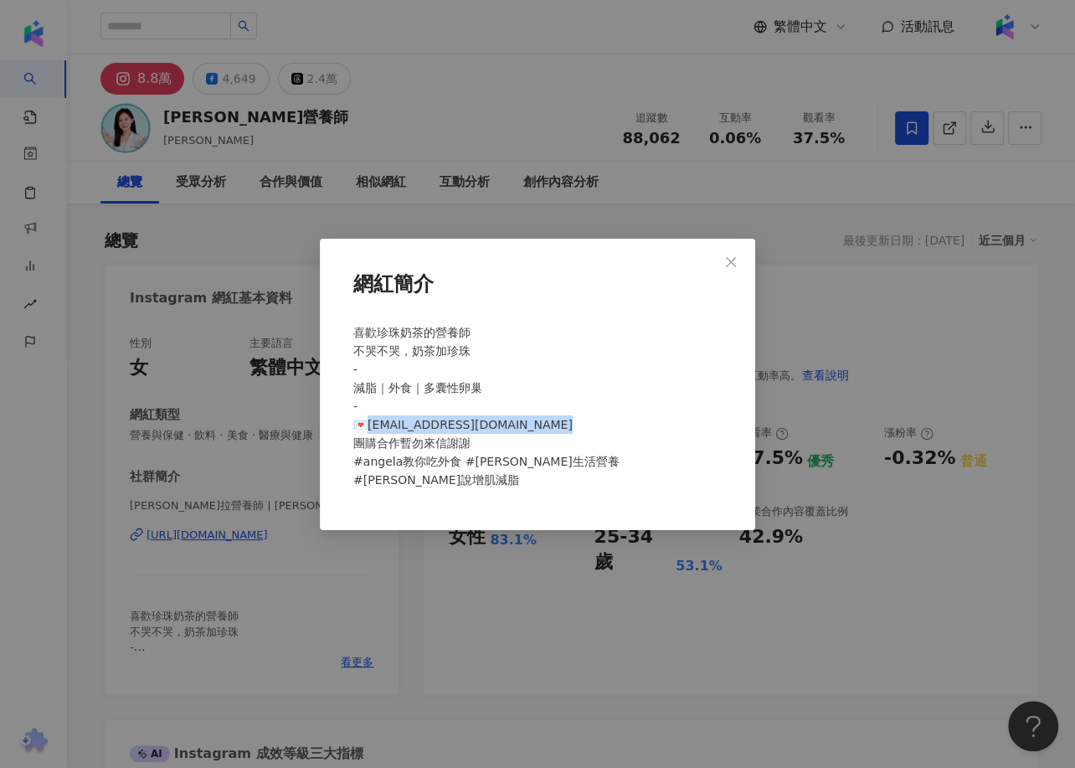
drag, startPoint x: 533, startPoint y: 424, endPoint x: 367, endPoint y: 419, distance: 165.9
click at [367, 419] on div "喜歡珍珠奶茶的營養師 不哭不哭，奶茶加珍珠 - 減脂｜外食｜多囊性卵巢 - 💌[EMAIL_ADDRESS][DOMAIN_NAME] 團購合作暫勿來信謝謝 …" at bounding box center [538, 413] width 382 height 193
copy span "[EMAIL_ADDRESS][DOMAIN_NAME]"
click at [209, 387] on div "網紅簡介 喜歡珍珠奶茶的營養師 不哭不哭，奶茶加珍珠 - 減脂｜外食｜多囊性卵巢 - 💌[EMAIL_ADDRESS][DOMAIN_NAME] 團購合作暫勿…" at bounding box center [537, 384] width 1075 height 768
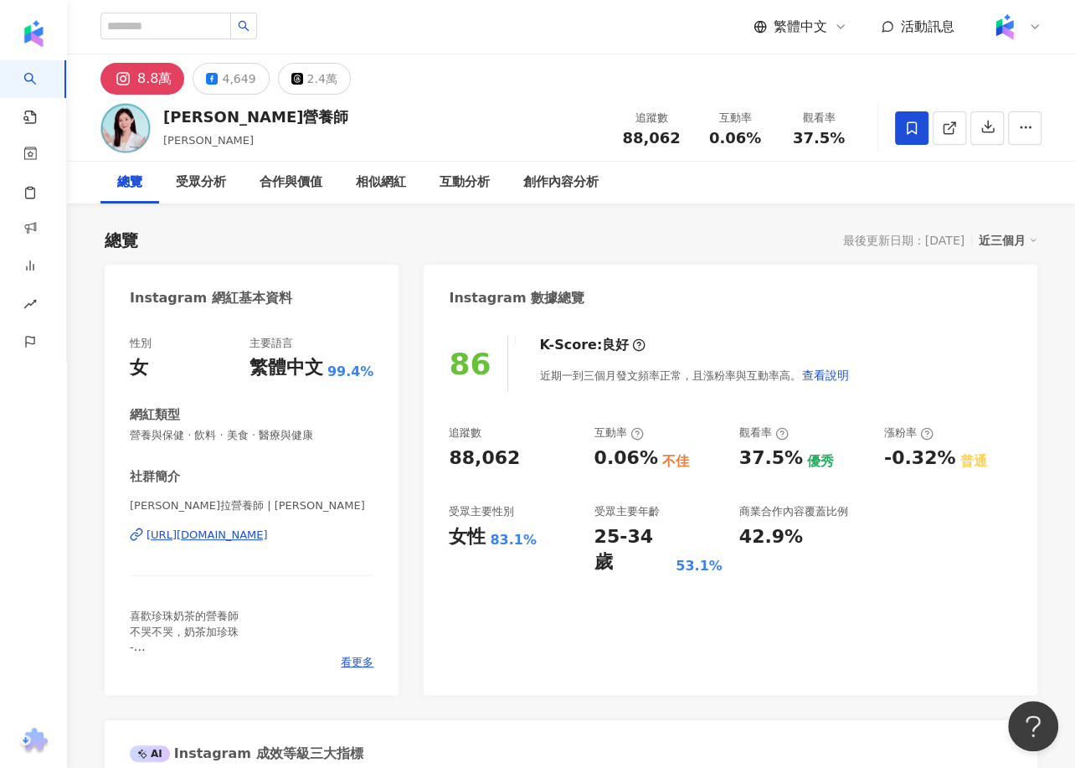
click at [244, 539] on div "[URL][DOMAIN_NAME]" at bounding box center [207, 535] width 121 height 15
